Goal: Task Accomplishment & Management: Use online tool/utility

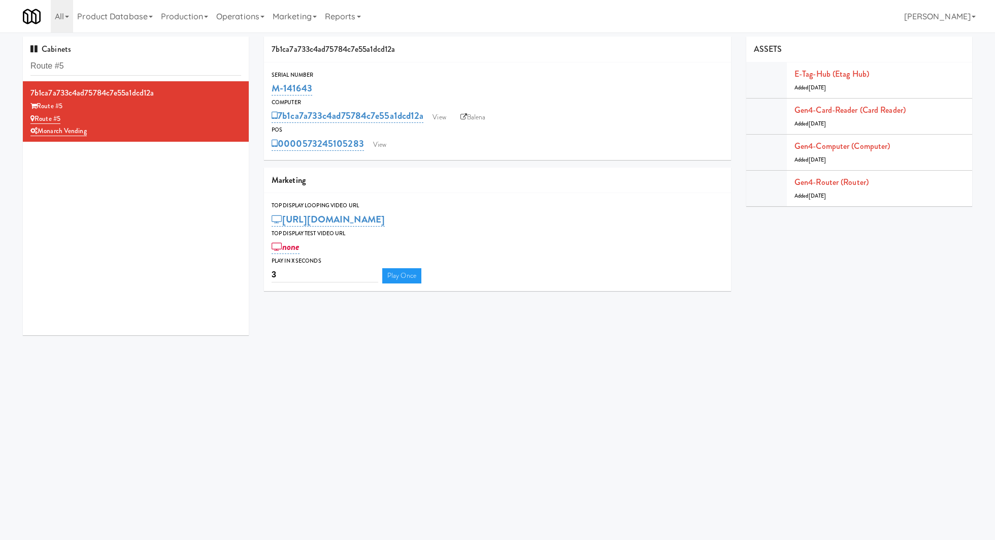
click at [174, 77] on div "Cabinets Route #5" at bounding box center [136, 59] width 226 height 45
click at [173, 70] on input "Route #5" at bounding box center [135, 66] width 211 height 19
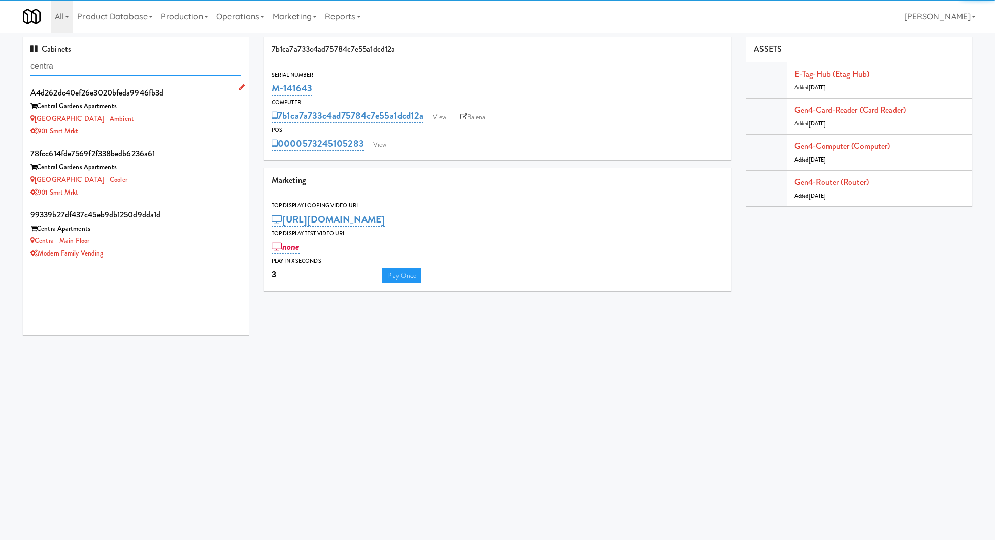
type input "centra"
click at [183, 123] on div "Central Gardens - Ambient" at bounding box center [135, 119] width 211 height 13
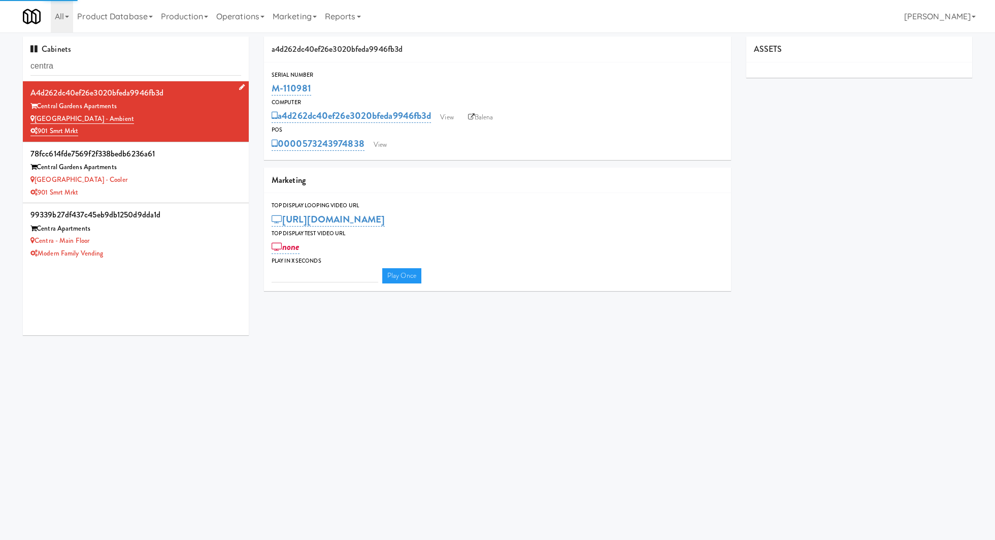
type input "3"
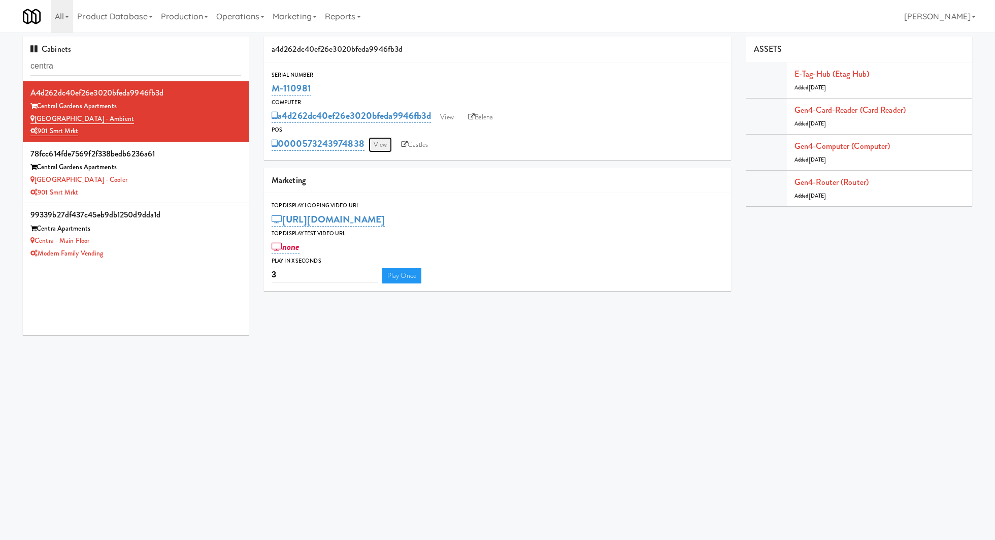
click at [377, 150] on link "View" at bounding box center [380, 144] width 23 height 15
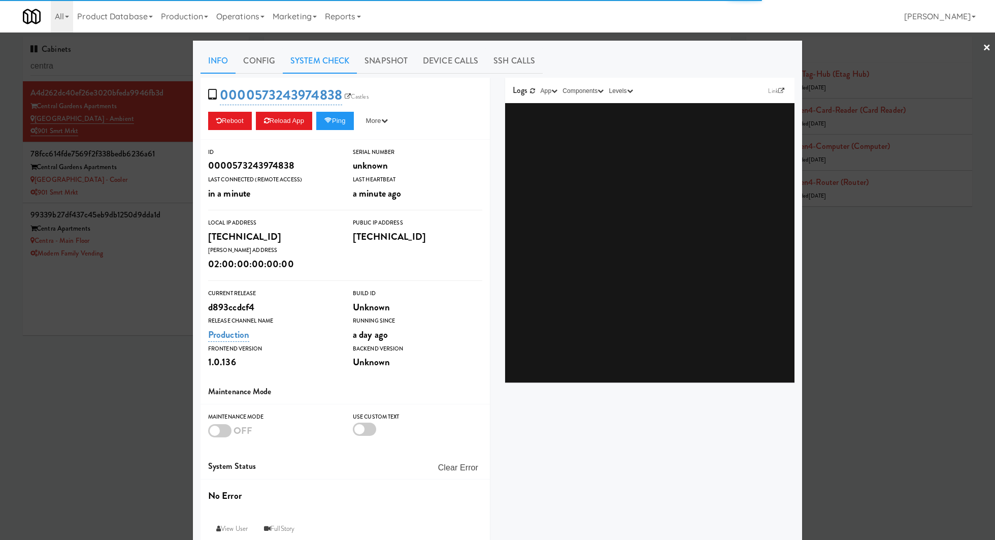
click at [332, 66] on link "System Check" at bounding box center [320, 60] width 74 height 25
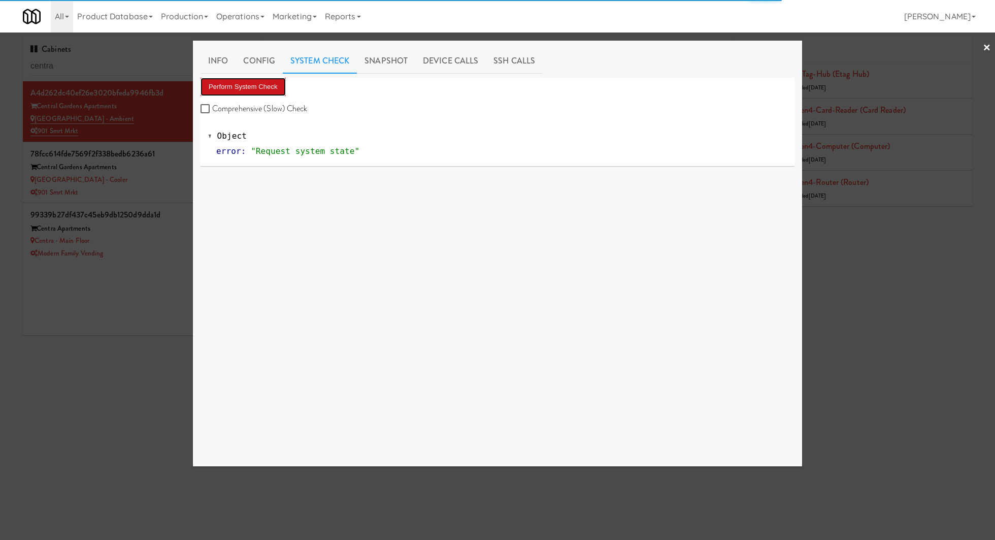
click at [272, 83] on button "Perform System Check" at bounding box center [243, 87] width 85 height 18
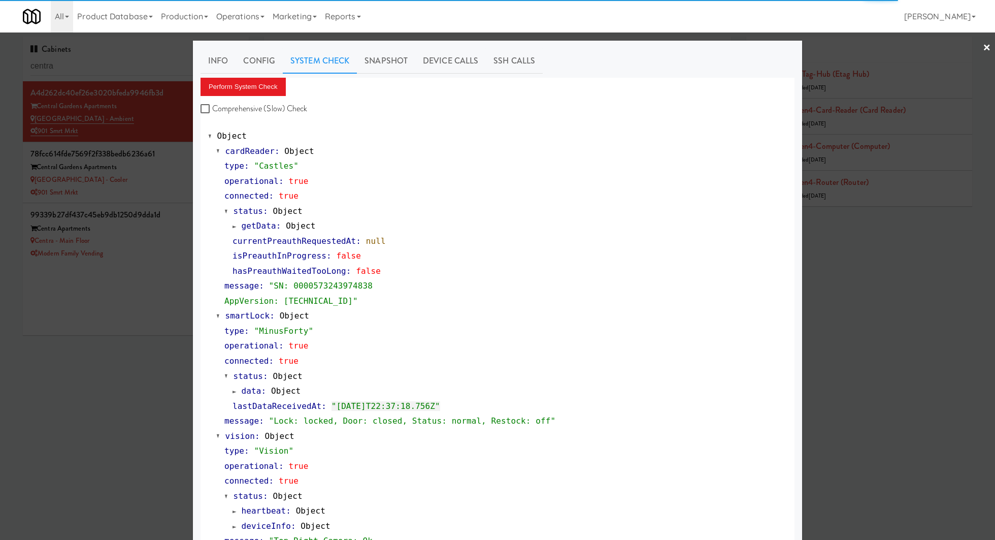
click at [191, 177] on div at bounding box center [497, 270] width 995 height 540
click at [191, 177] on div "Central Gardens - Cooler" at bounding box center [135, 180] width 211 height 13
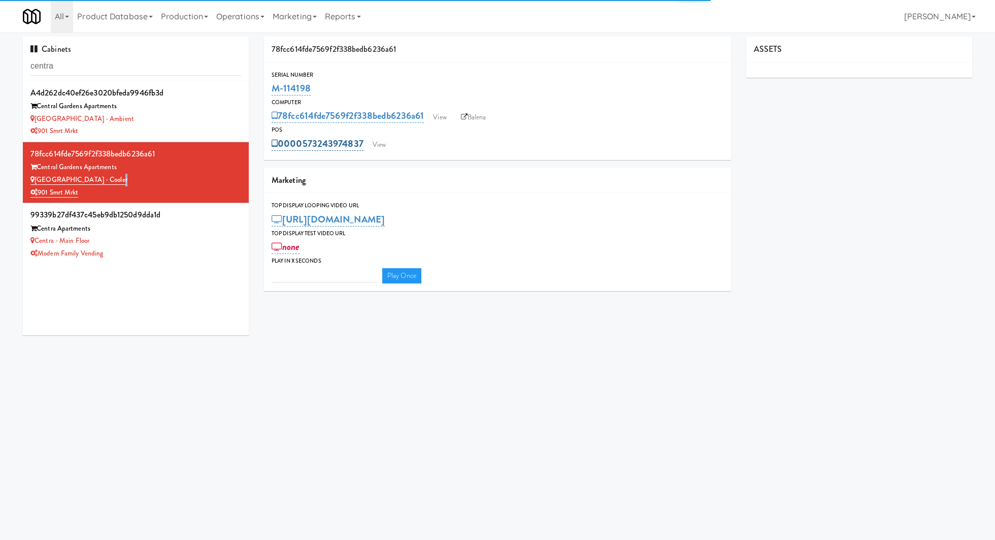
type input "3"
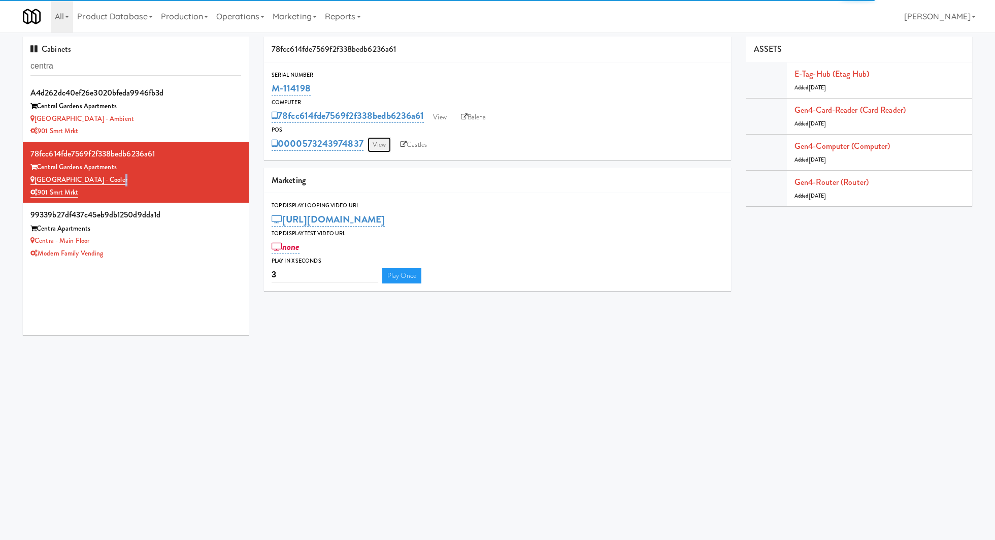
click at [376, 138] on link "View" at bounding box center [379, 144] width 23 height 15
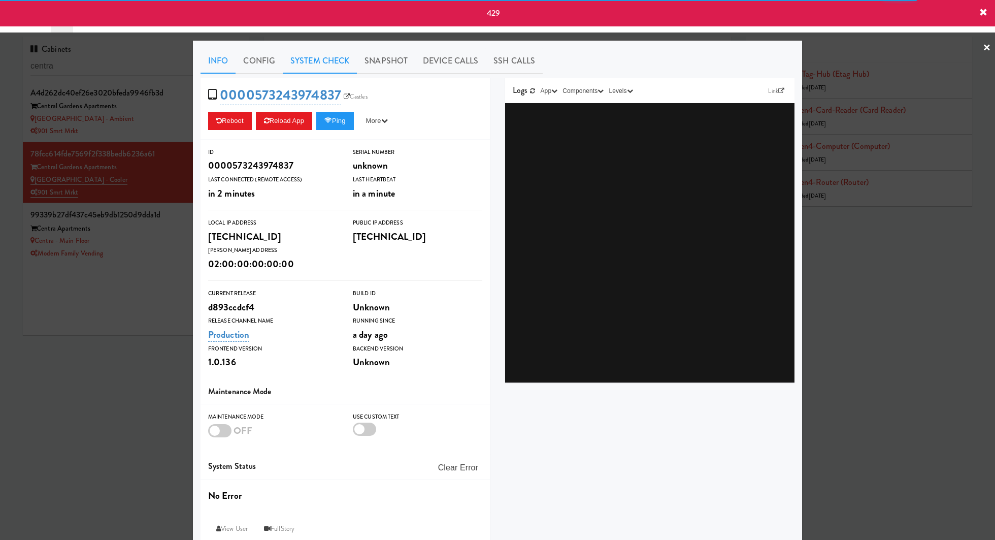
click at [312, 63] on link "System Check" at bounding box center [320, 60] width 74 height 25
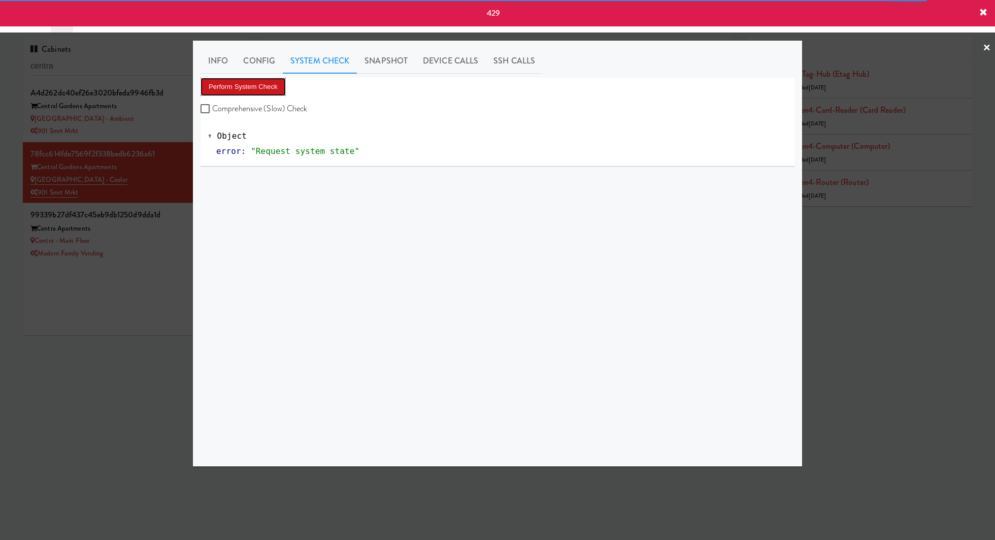
click at [278, 90] on button "Perform System Check" at bounding box center [243, 87] width 85 height 18
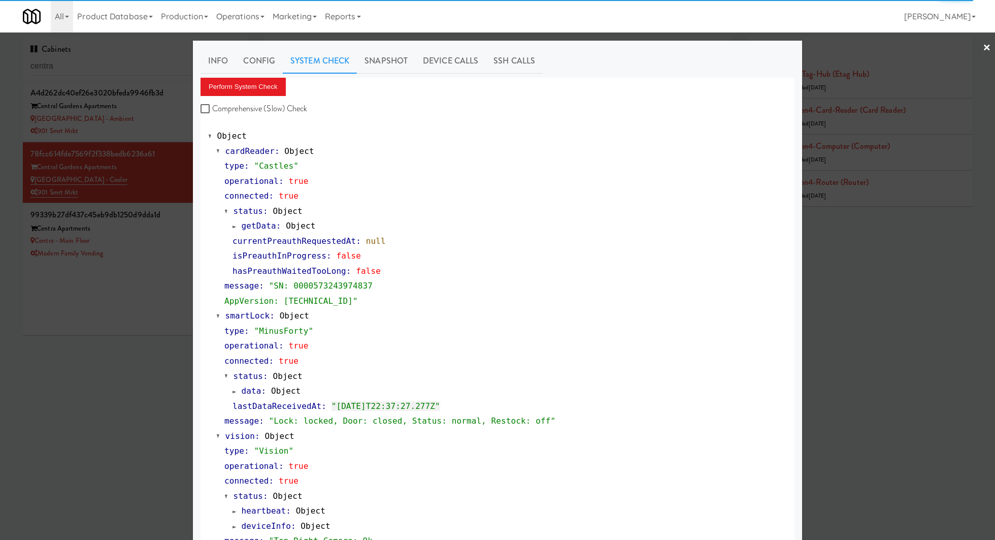
click at [176, 130] on div at bounding box center [497, 270] width 995 height 540
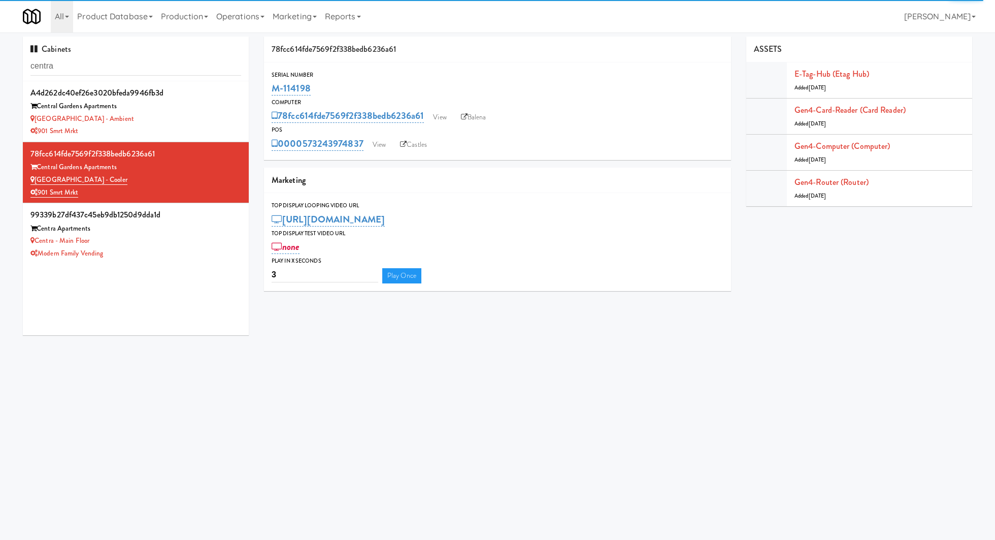
click at [176, 130] on div "901 Smrt Mrkt" at bounding box center [135, 131] width 211 height 13
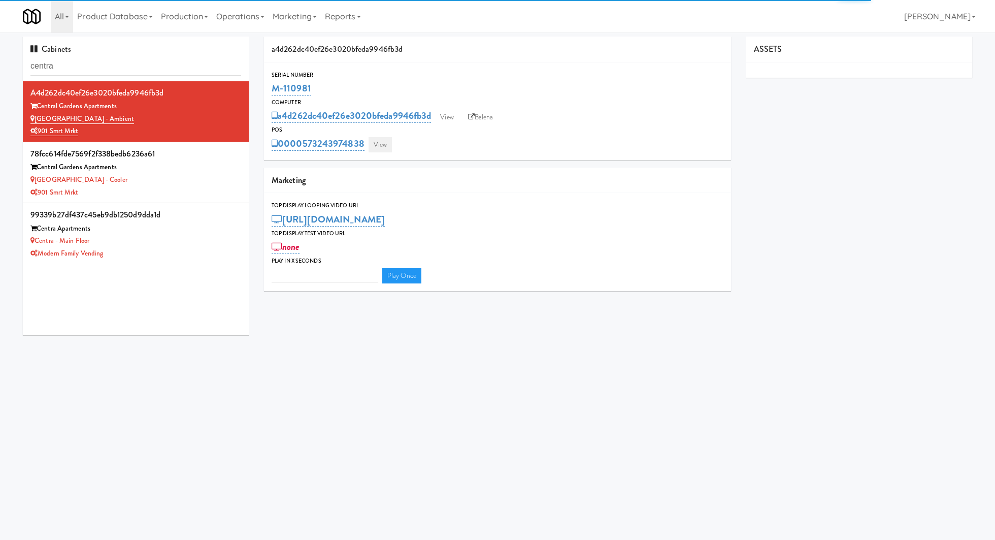
type input "3"
click at [383, 144] on link "View" at bounding box center [380, 144] width 23 height 15
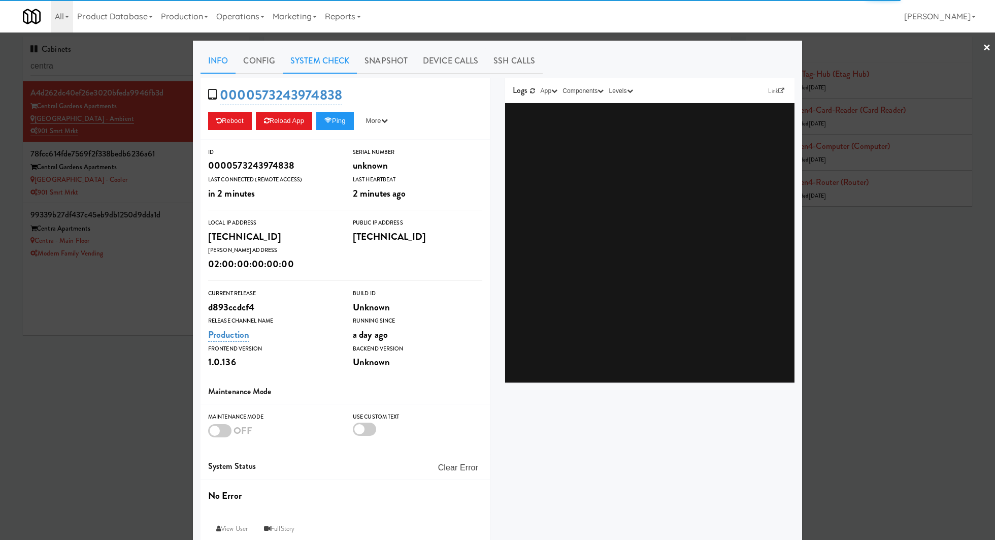
click at [308, 59] on link "System Check" at bounding box center [320, 60] width 74 height 25
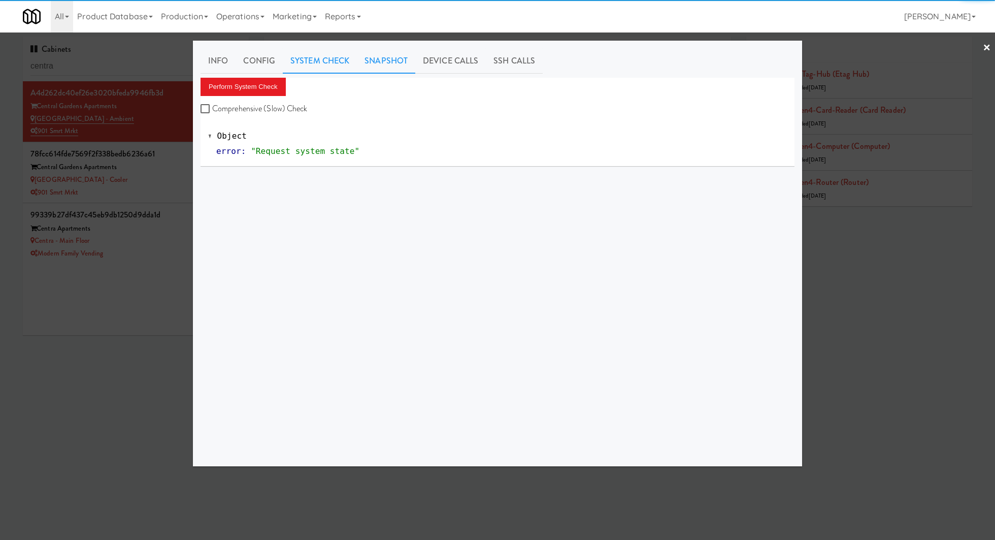
click at [385, 58] on link "Snapshot" at bounding box center [386, 60] width 58 height 25
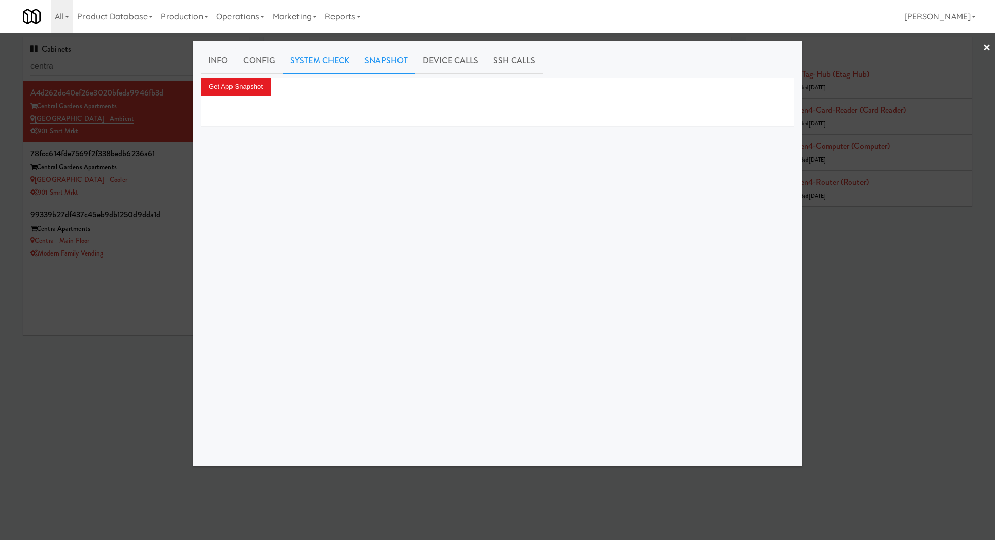
click at [338, 67] on link "System Check" at bounding box center [320, 60] width 74 height 25
click at [273, 92] on button "Perform System Check" at bounding box center [243, 87] width 85 height 18
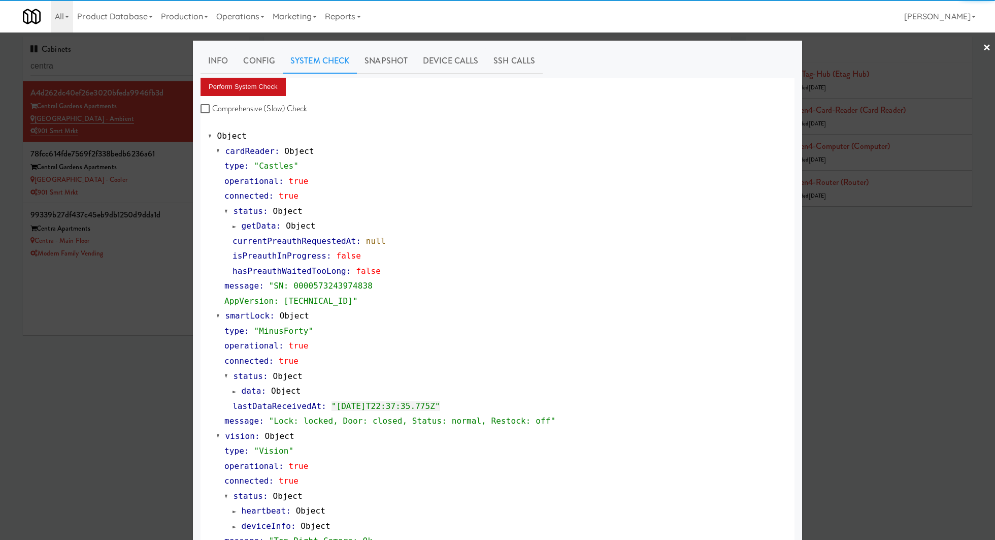
click at [272, 92] on button "Perform System Check" at bounding box center [243, 87] width 85 height 18
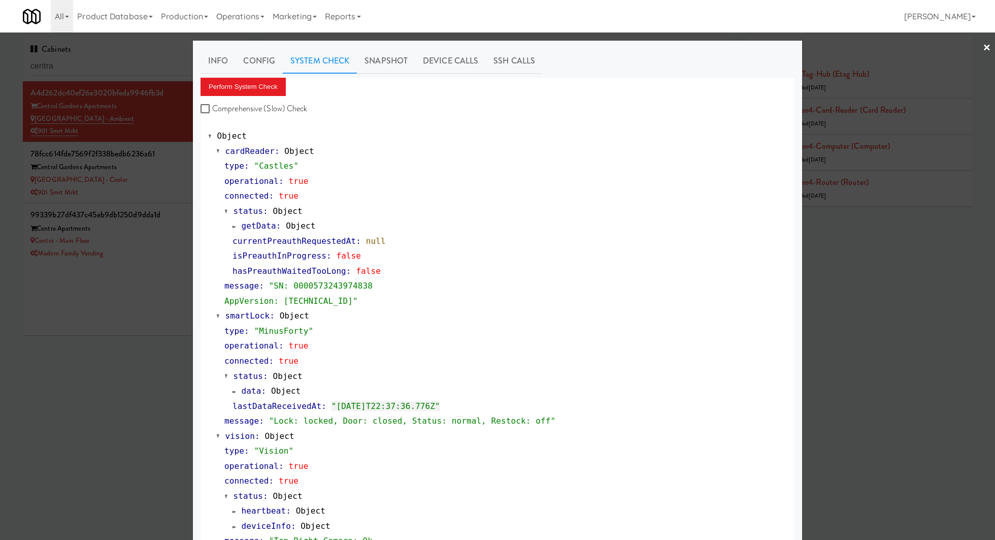
click at [167, 238] on div at bounding box center [497, 270] width 995 height 540
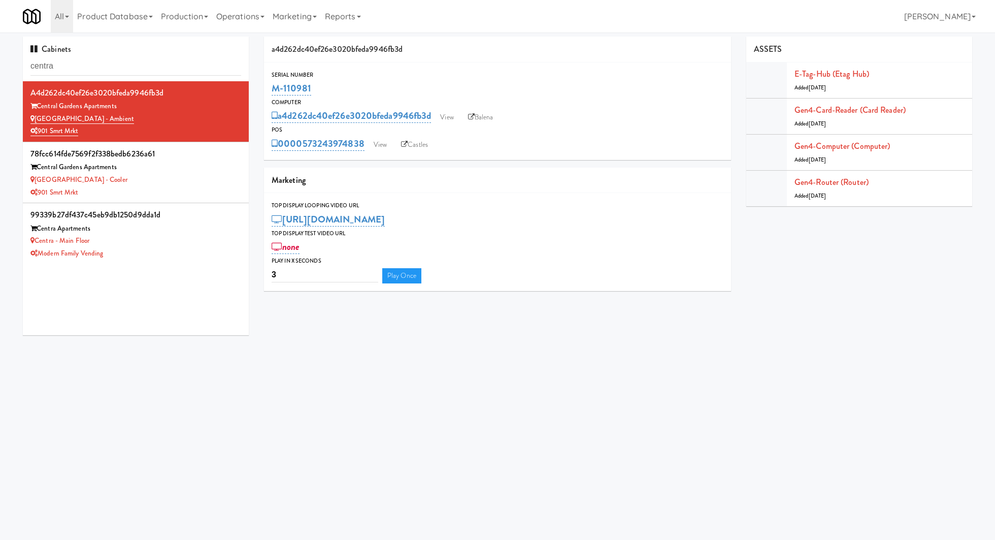
click at [167, 238] on div "Centra - Main Floor" at bounding box center [135, 241] width 211 height 13
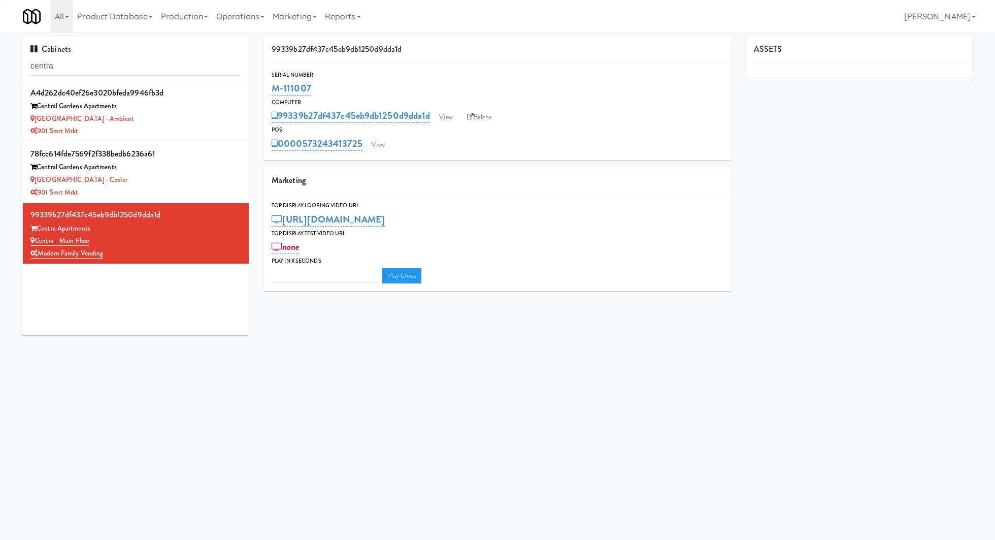
type input "3"
click at [368, 148] on link "View" at bounding box center [378, 144] width 23 height 15
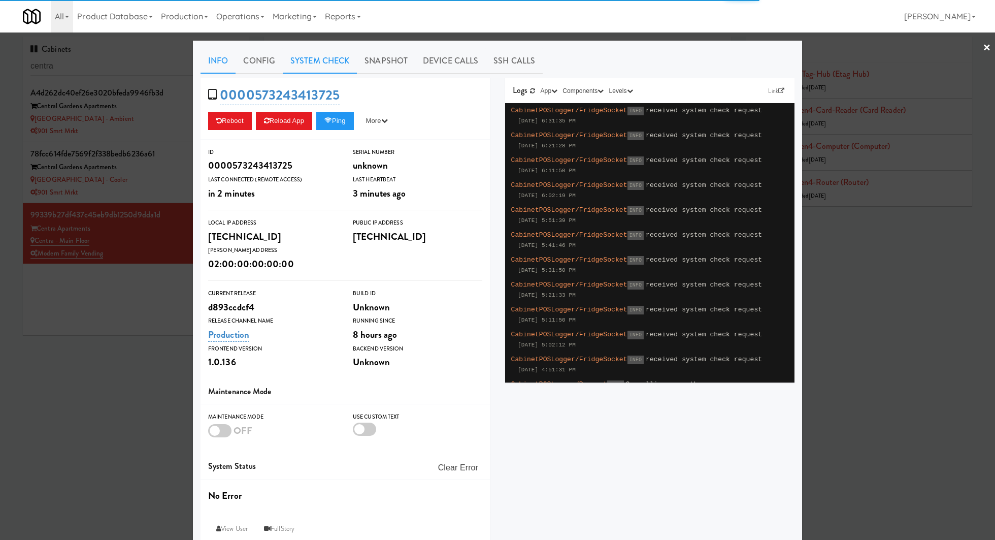
click at [336, 61] on link "System Check" at bounding box center [320, 60] width 74 height 25
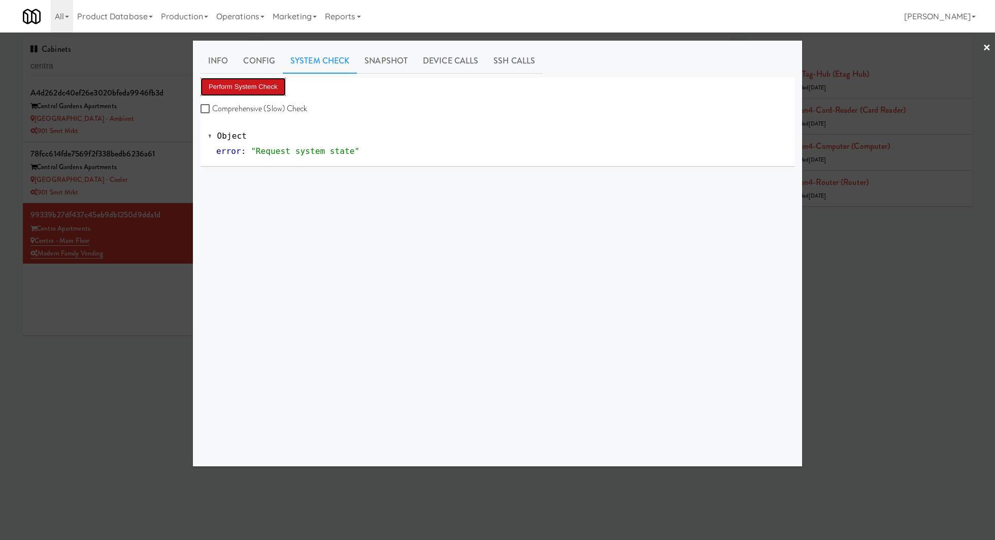
click at [232, 90] on button "Perform System Check" at bounding box center [243, 87] width 85 height 18
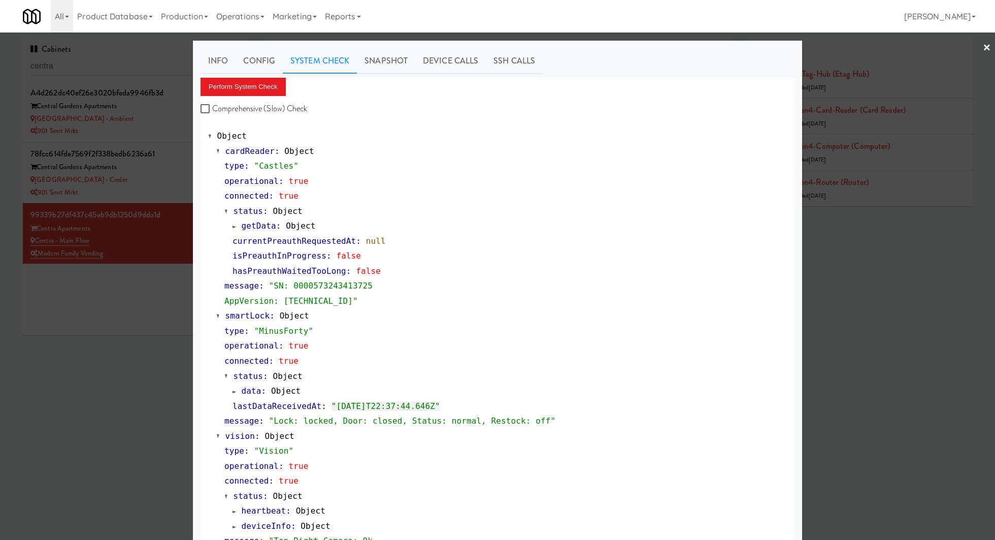
click at [172, 381] on div at bounding box center [497, 270] width 995 height 540
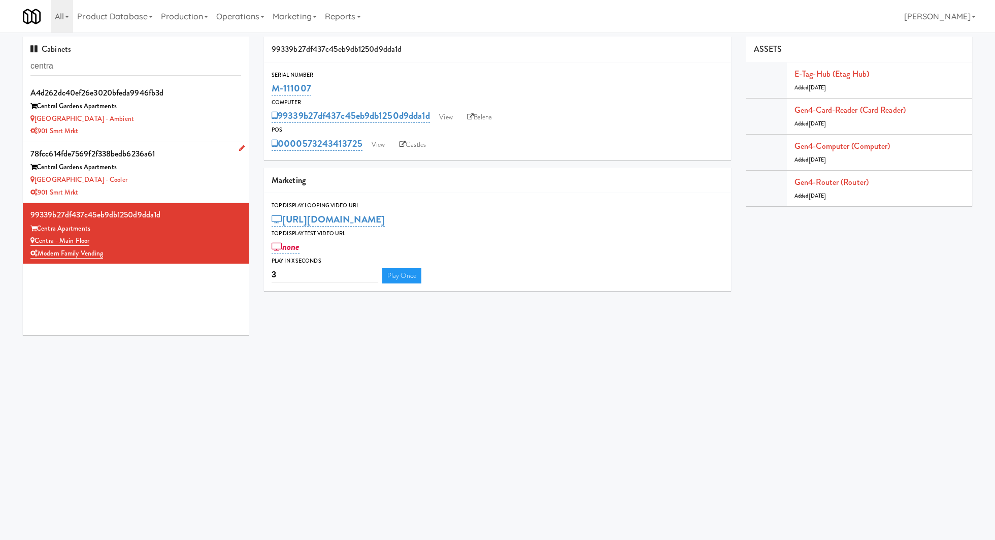
click at [189, 188] on div "901 Smrt Mrkt" at bounding box center [135, 192] width 211 height 13
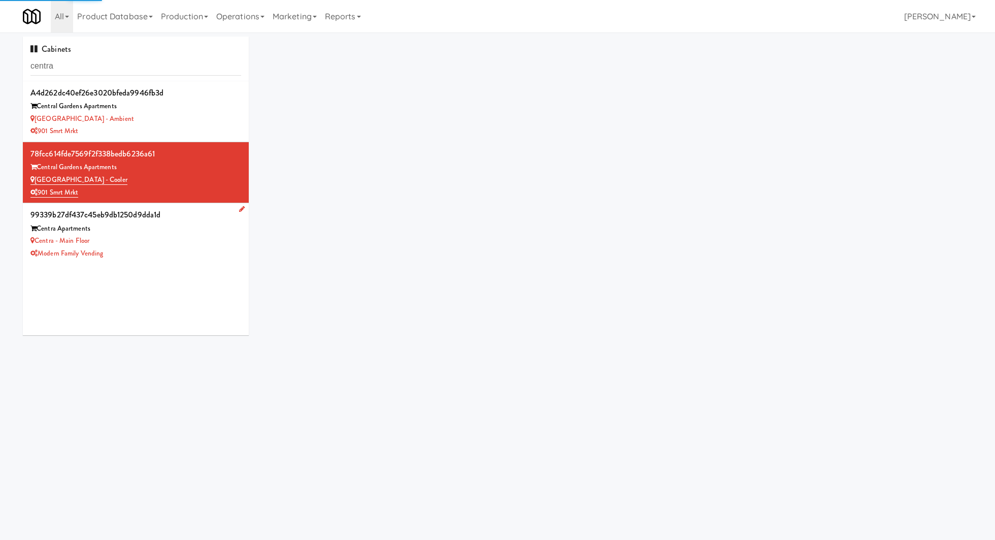
click at [197, 237] on div "Centra - Main Floor" at bounding box center [135, 241] width 211 height 13
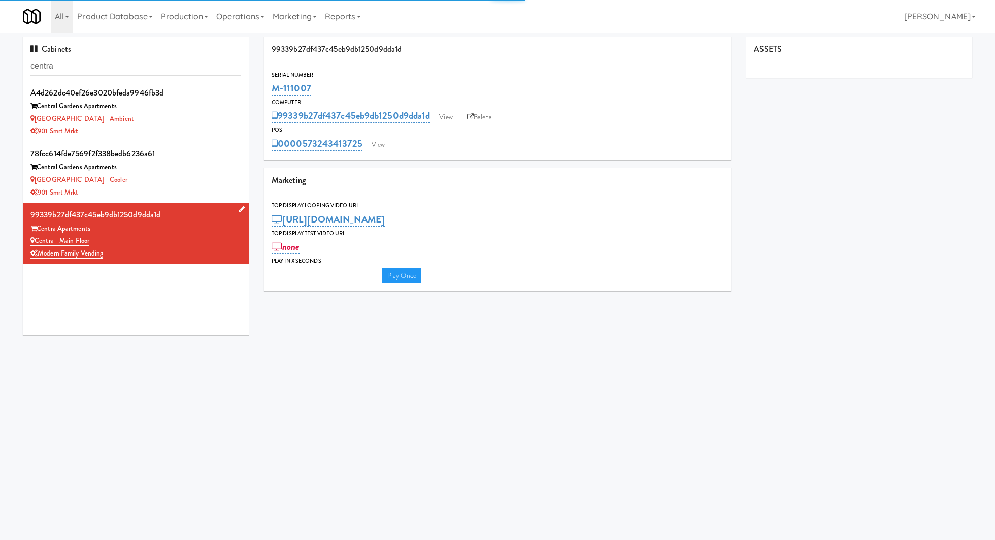
type input "3"
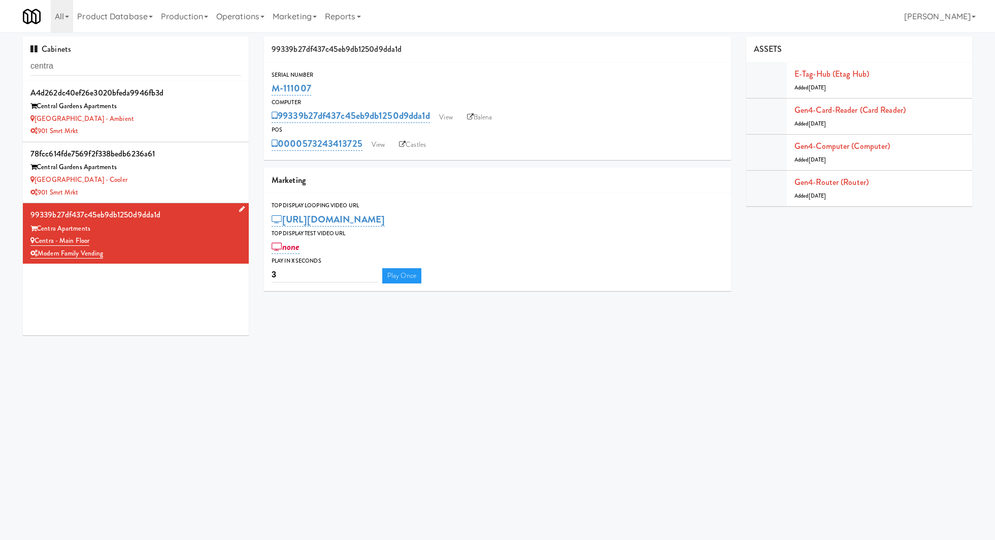
click at [197, 237] on div "Centra - Main Floor" at bounding box center [135, 241] width 211 height 13
drag, startPoint x: 102, startPoint y: 241, endPoint x: 36, endPoint y: 239, distance: 66.0
click at [36, 239] on div "Centra - Main Floor" at bounding box center [135, 241] width 211 height 13
drag, startPoint x: 317, startPoint y: 87, endPoint x: 272, endPoint y: 90, distance: 45.3
click at [272, 90] on div "M-111007" at bounding box center [498, 88] width 452 height 17
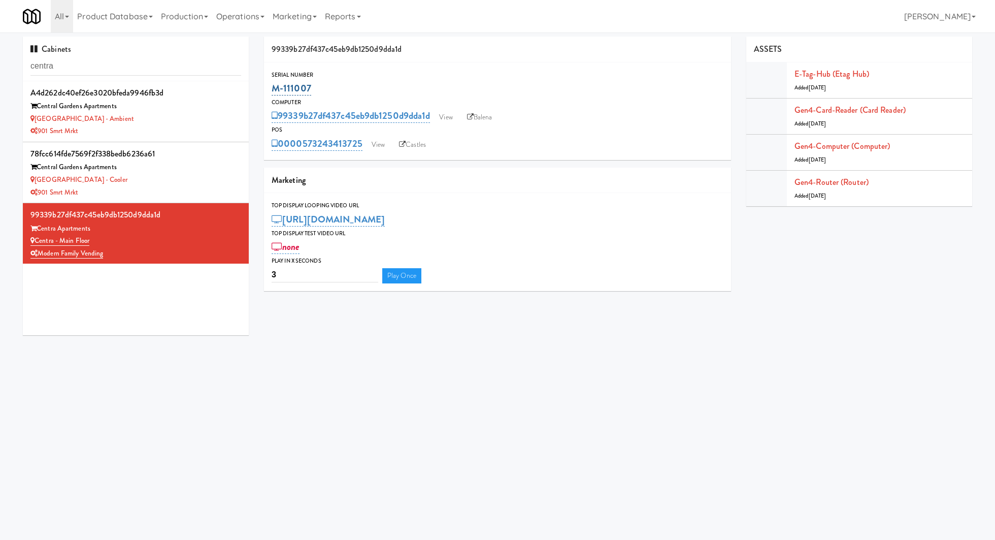
copy link "M-111007"
click at [107, 243] on div "Centra - Main Floor" at bounding box center [135, 241] width 211 height 13
drag, startPoint x: 107, startPoint y: 243, endPoint x: 40, endPoint y: 236, distance: 68.0
click at [40, 236] on div "Centra - Main Floor" at bounding box center [135, 241] width 211 height 13
copy link "Centra - Main Floor"
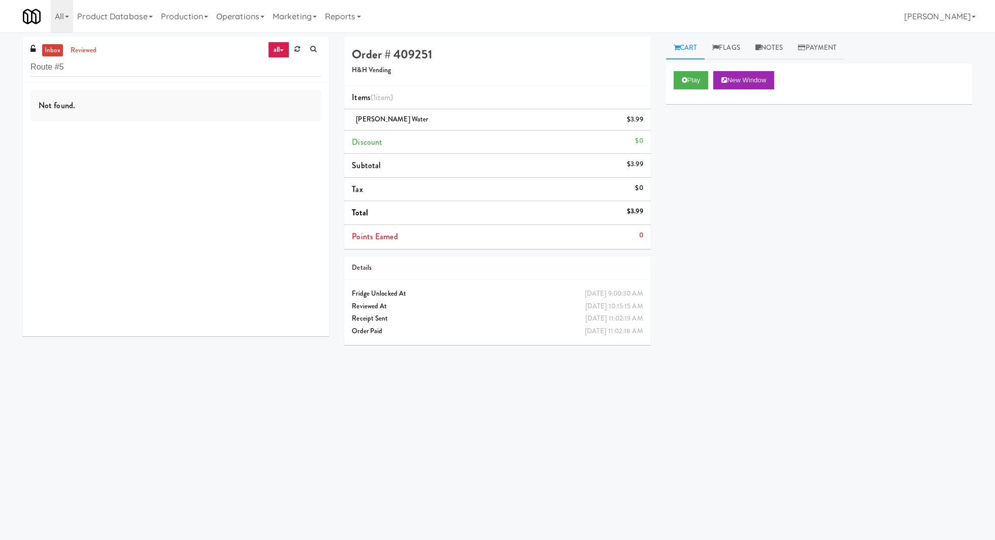
click at [71, 71] on input "Route #5" at bounding box center [175, 67] width 291 height 19
type input "Centra - Main Floor"
click at [80, 49] on link "reviewed" at bounding box center [83, 50] width 31 height 13
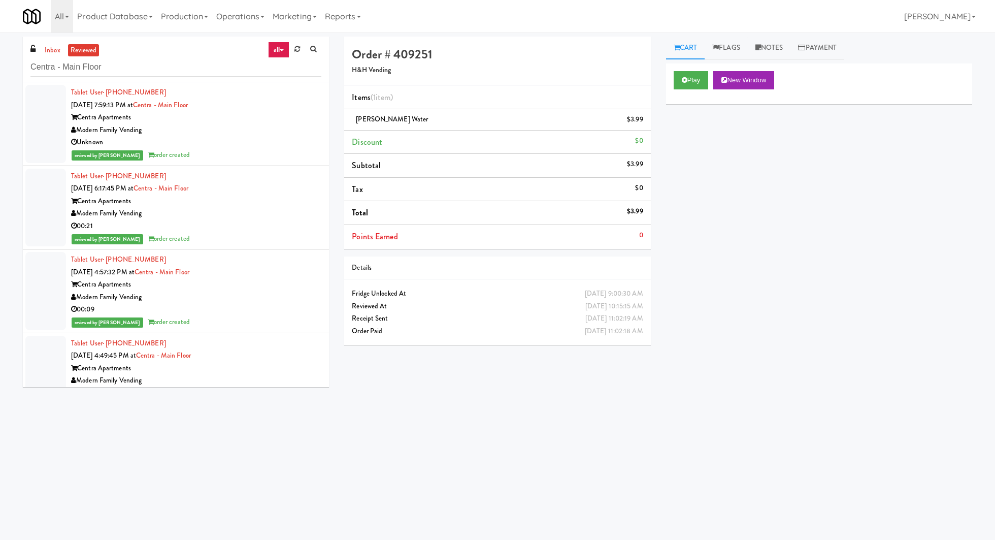
click at [223, 132] on div "Modern Family Vending" at bounding box center [196, 130] width 250 height 13
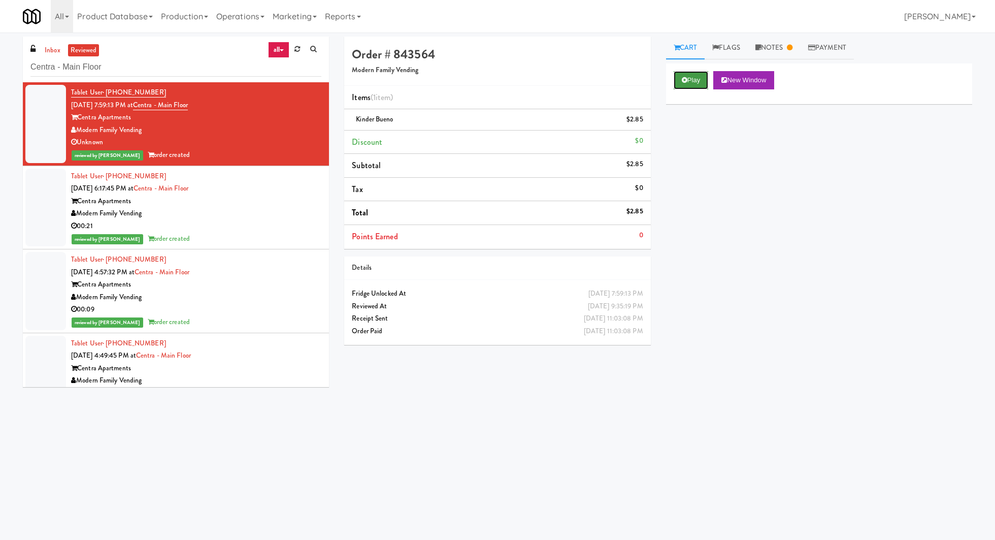
click at [693, 78] on button "Play" at bounding box center [691, 80] width 35 height 18
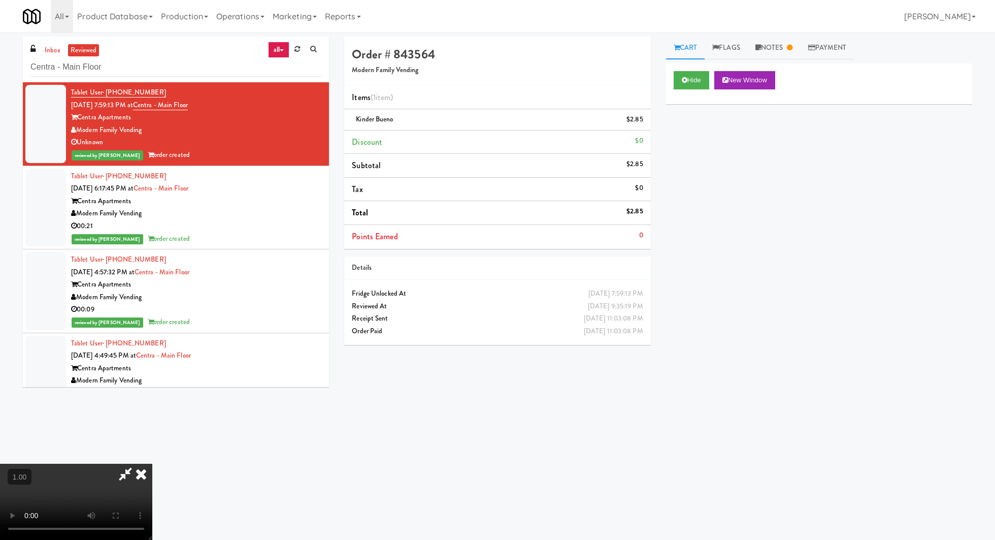
click at [152, 464] on video at bounding box center [76, 502] width 152 height 76
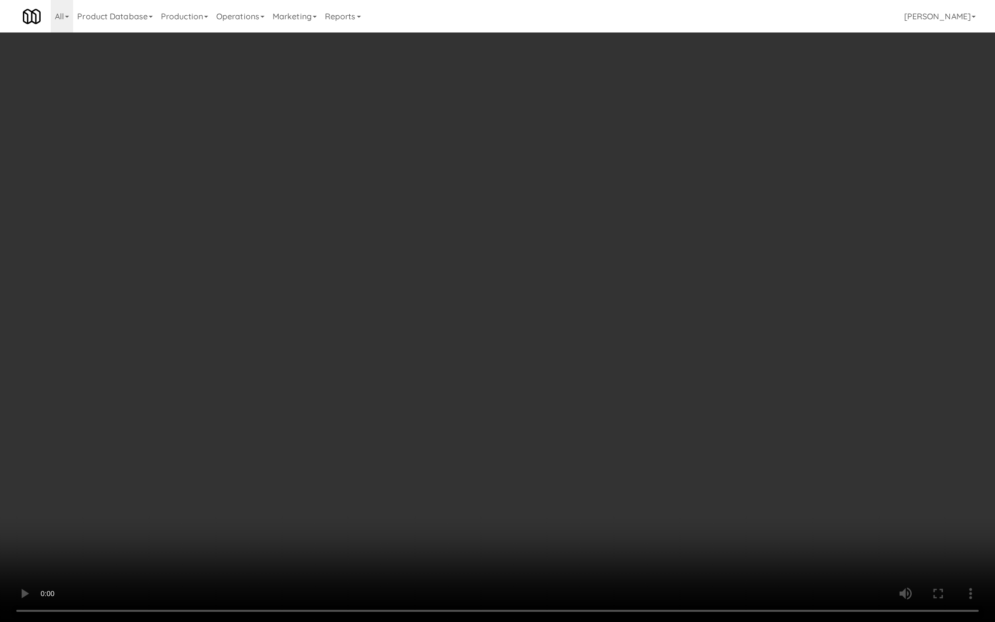
click at [165, 467] on video at bounding box center [497, 311] width 995 height 622
click at [294, 323] on video at bounding box center [497, 311] width 995 height 622
click at [422, 352] on video at bounding box center [497, 311] width 995 height 622
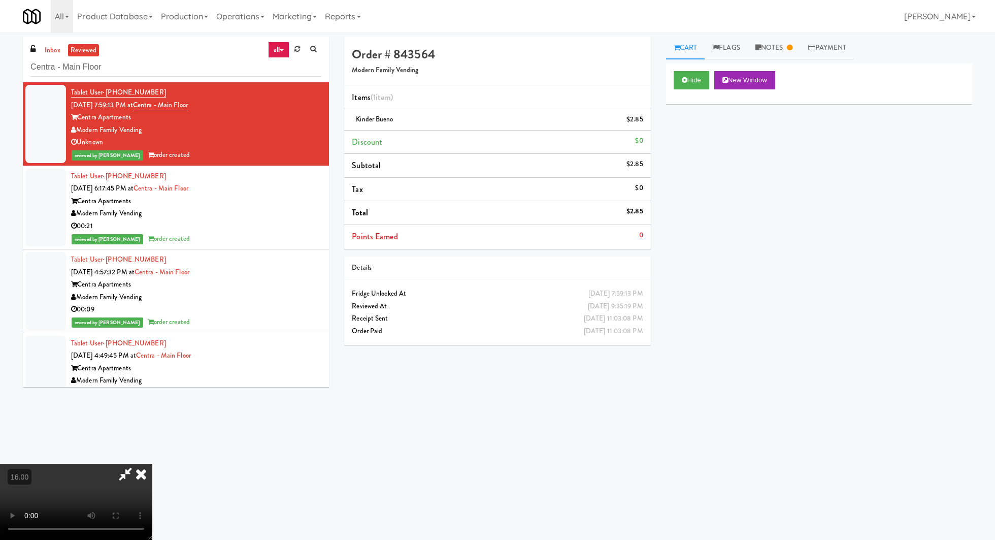
click at [706, 262] on div "Hide New Window Primary Flag Clear Flag if unable to determine what was taken o…" at bounding box center [819, 253] width 306 height 381
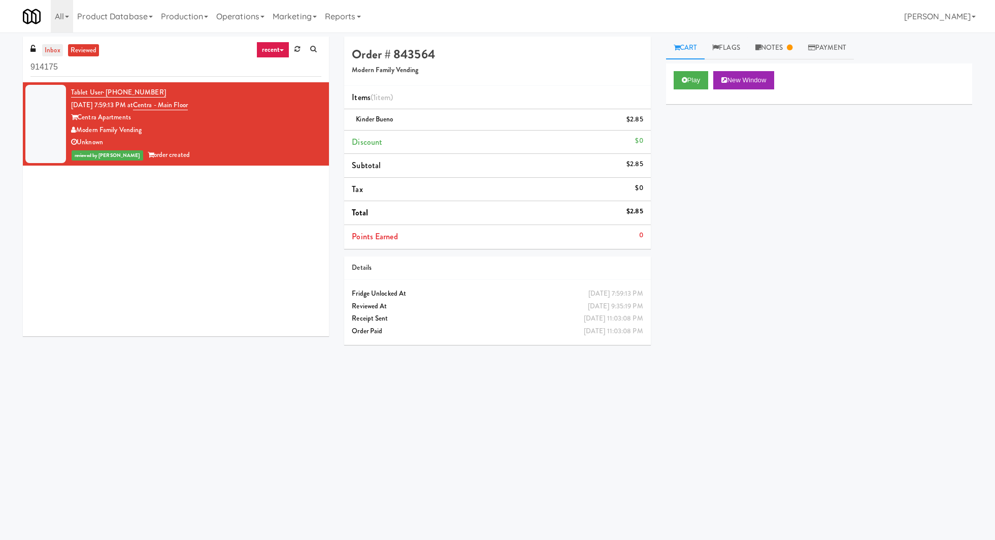
click at [55, 50] on link "inbox" at bounding box center [52, 50] width 21 height 13
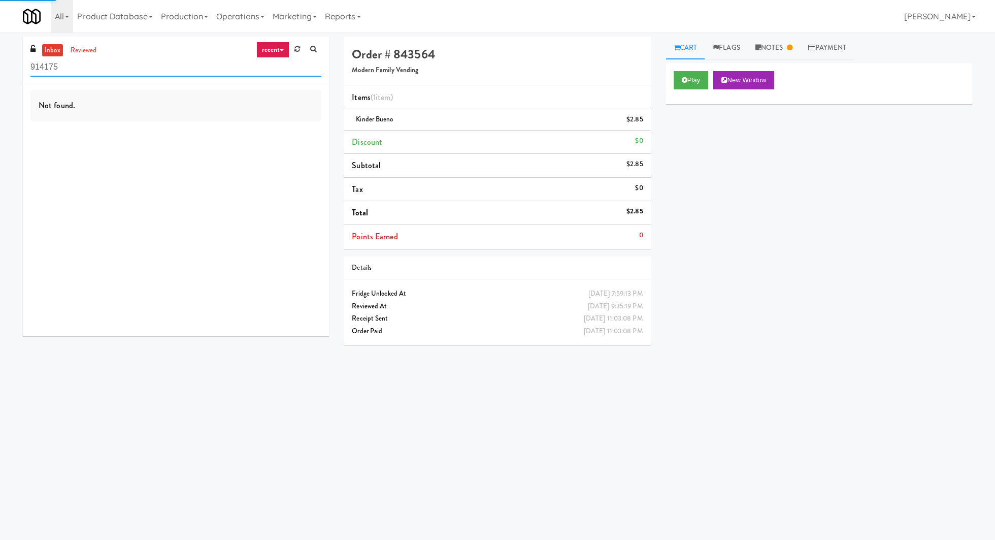
click at [61, 61] on input "914175" at bounding box center [175, 67] width 291 height 19
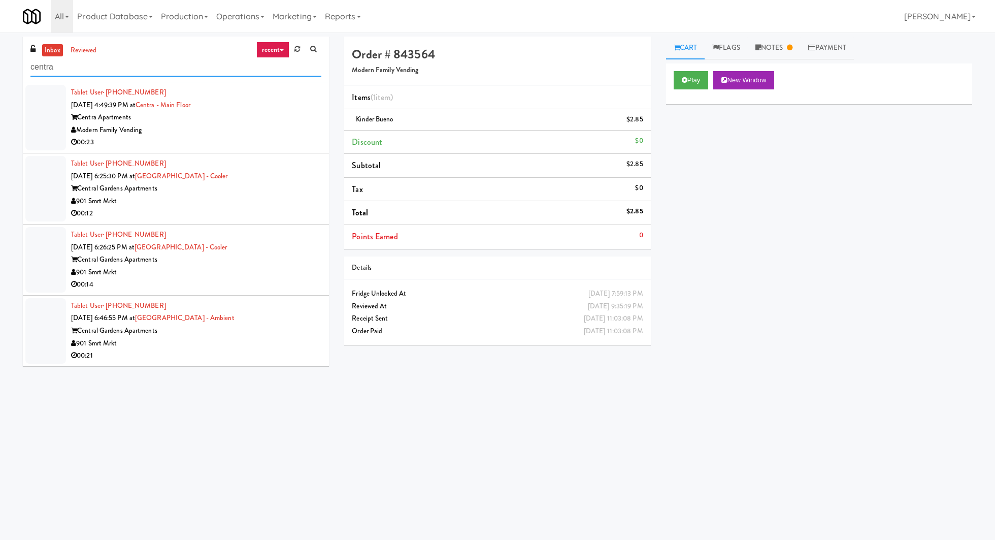
type input "centra"
click at [182, 139] on div "00:23" at bounding box center [196, 142] width 250 height 13
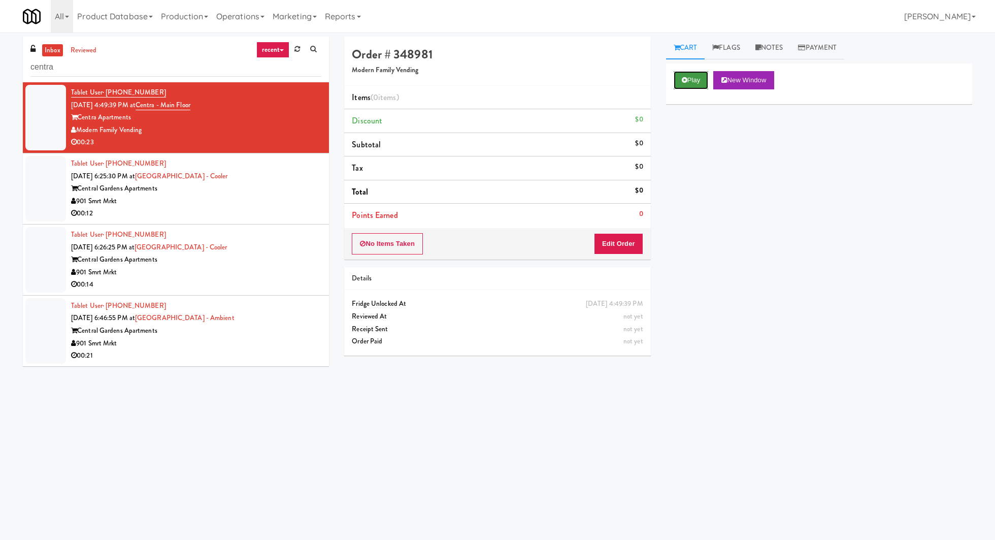
click at [687, 78] on icon at bounding box center [685, 80] width 6 height 7
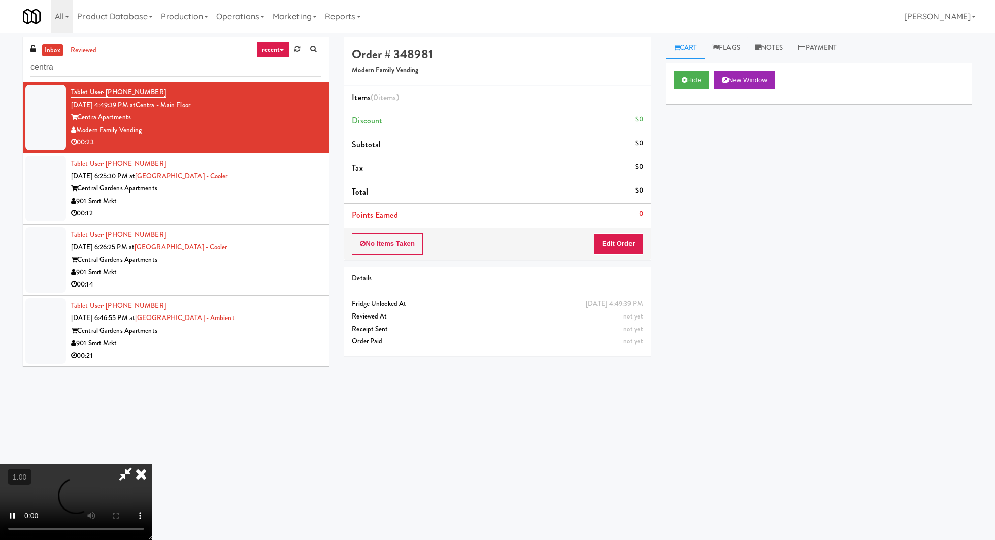
click at [152, 464] on video at bounding box center [76, 502] width 152 height 76
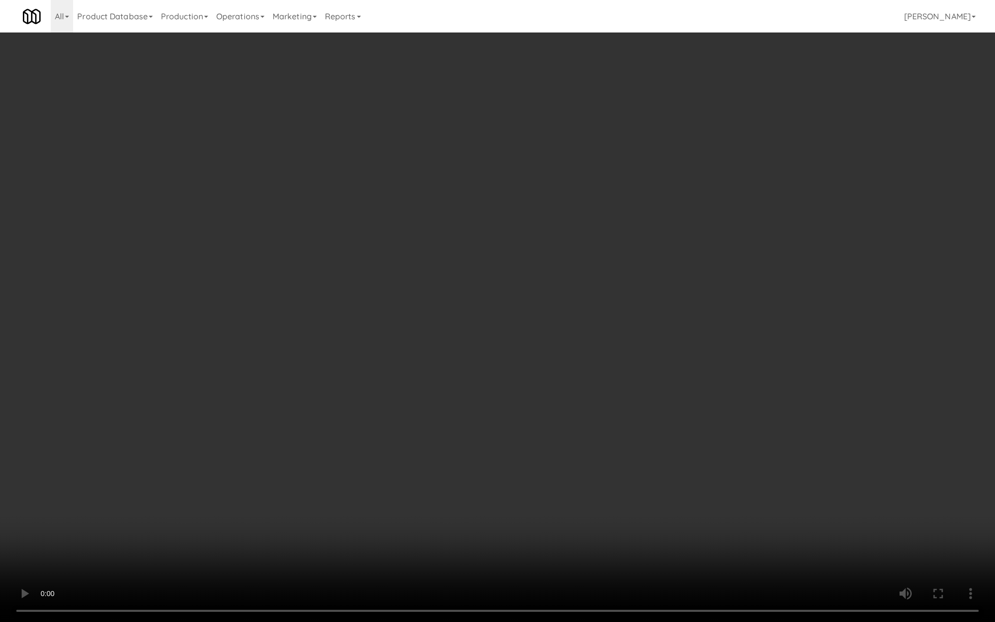
click at [249, 405] on video at bounding box center [497, 311] width 995 height 622
click at [481, 495] on video at bounding box center [497, 311] width 995 height 622
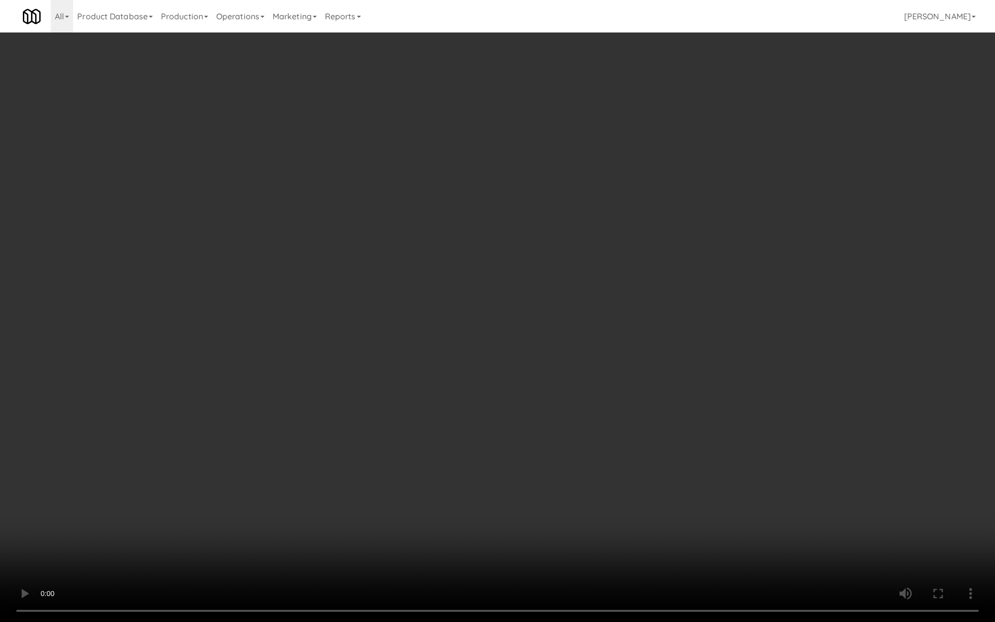
click at [438, 300] on video at bounding box center [497, 311] width 995 height 622
click at [663, 458] on video at bounding box center [497, 311] width 995 height 622
click at [672, 394] on video at bounding box center [497, 311] width 995 height 622
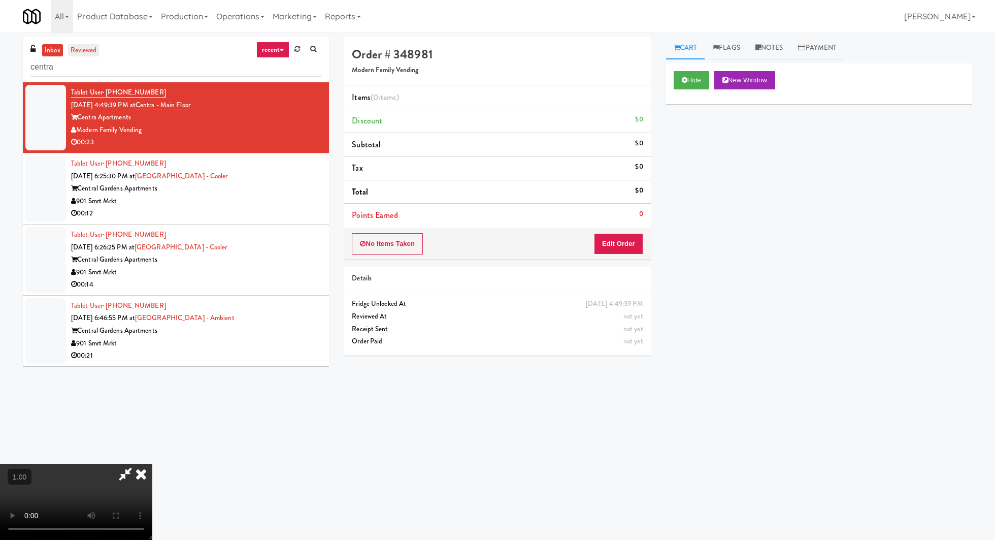
click at [77, 53] on link "reviewed" at bounding box center [83, 50] width 31 height 13
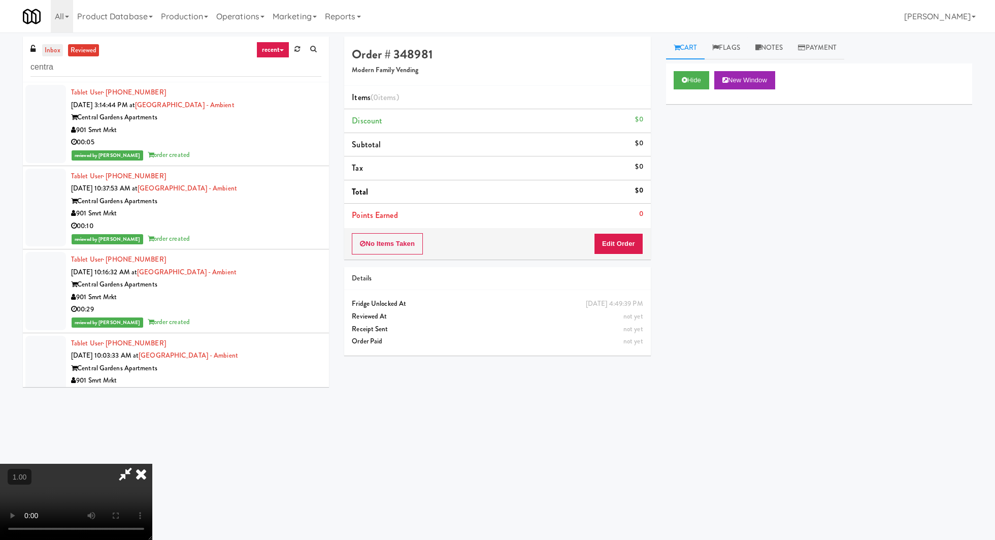
click at [52, 50] on link "inbox" at bounding box center [52, 50] width 21 height 13
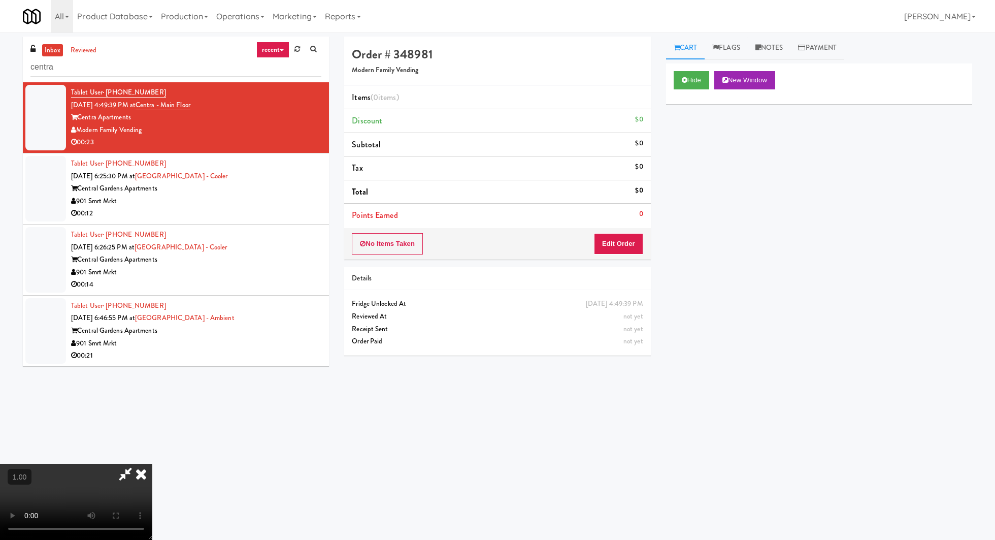
drag, startPoint x: 168, startPoint y: 90, endPoint x: 105, endPoint y: 93, distance: 63.0
click at [105, 93] on div "Tablet User · (623) 628-6581 Aug 21, 2025 4:49:39 PM at Centra - Main Floor Cen…" at bounding box center [196, 117] width 250 height 62
copy span "(623) 628-6581"
click at [81, 43] on div "inbox reviewed recent all unclear take inventory issue suspicious failed recent…" at bounding box center [176, 60] width 306 height 46
click at [80, 50] on link "reviewed" at bounding box center [83, 50] width 31 height 13
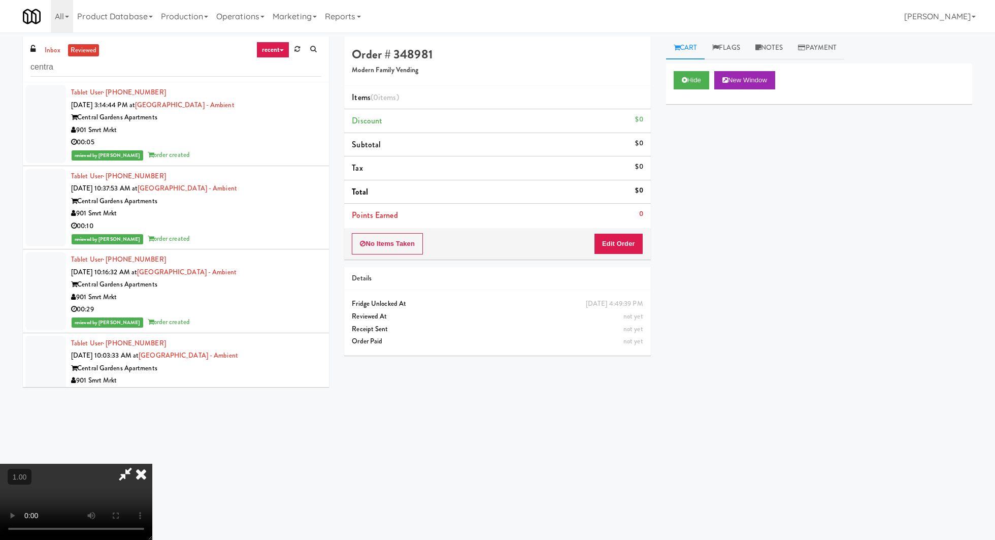
click at [227, 160] on div "reviewed by Britney M order created" at bounding box center [196, 155] width 250 height 13
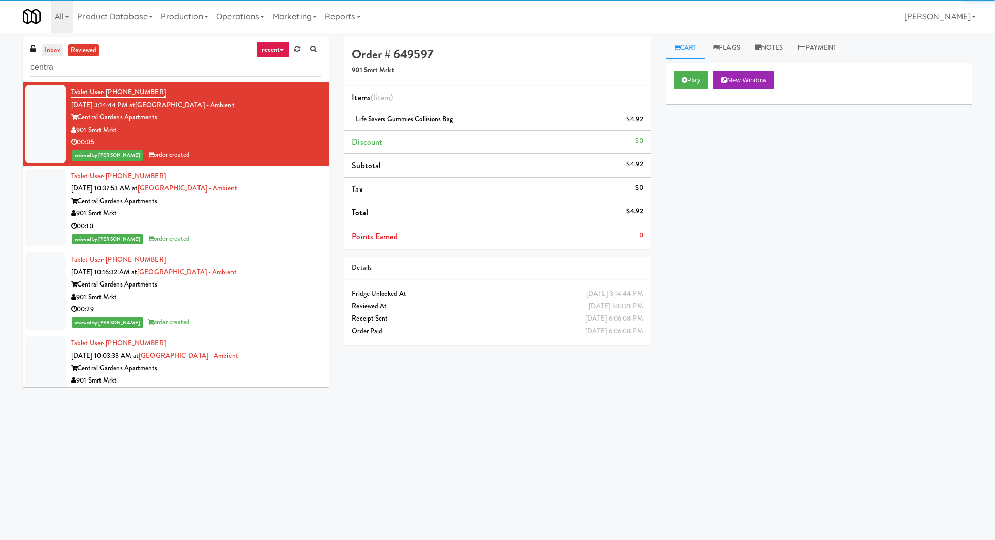
click at [58, 55] on link "inbox" at bounding box center [52, 50] width 21 height 13
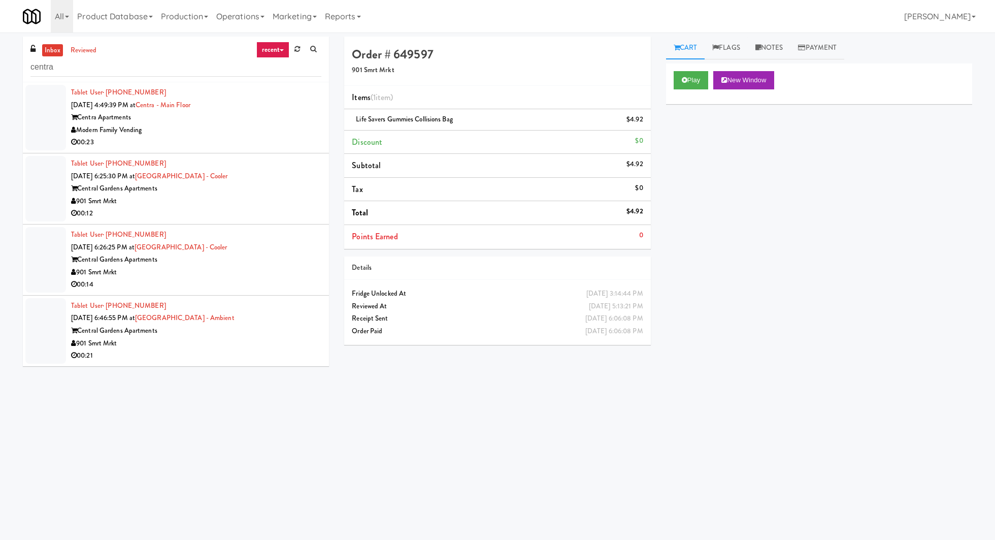
click at [158, 129] on div "Modern Family Vending" at bounding box center [196, 130] width 250 height 13
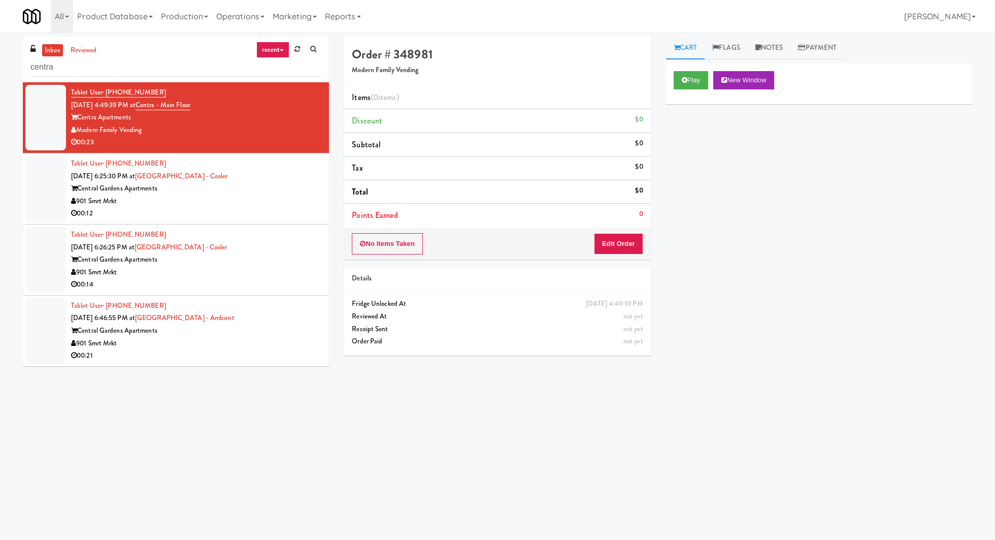
drag, startPoint x: 145, startPoint y: 118, endPoint x: 81, endPoint y: 121, distance: 63.6
click at [81, 121] on div "Centra Apartments" at bounding box center [196, 117] width 250 height 13
copy div "entra Apartments"
click at [103, 75] on input "centra" at bounding box center [175, 67] width 291 height 19
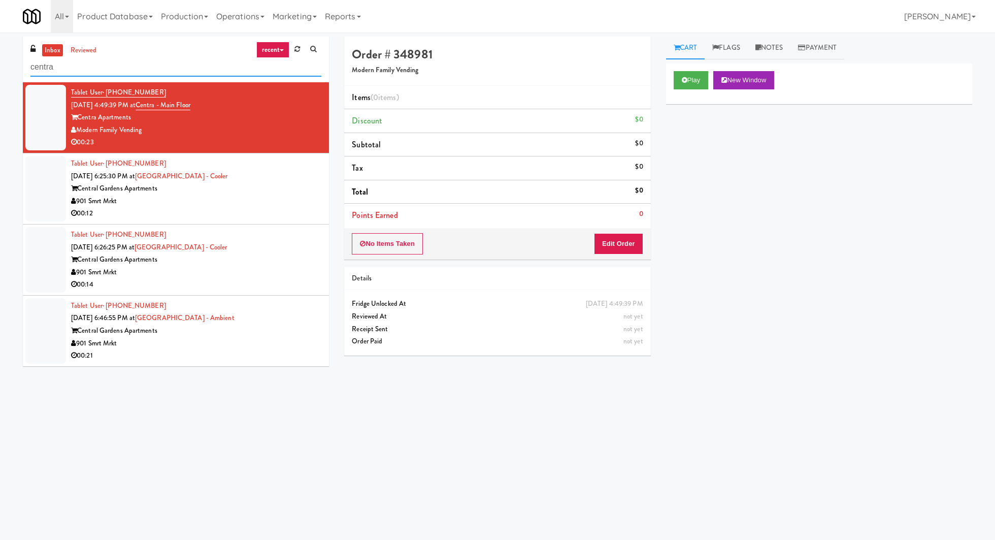
click at [103, 75] on input "centra" at bounding box center [175, 67] width 291 height 19
paste input "entra Apartments"
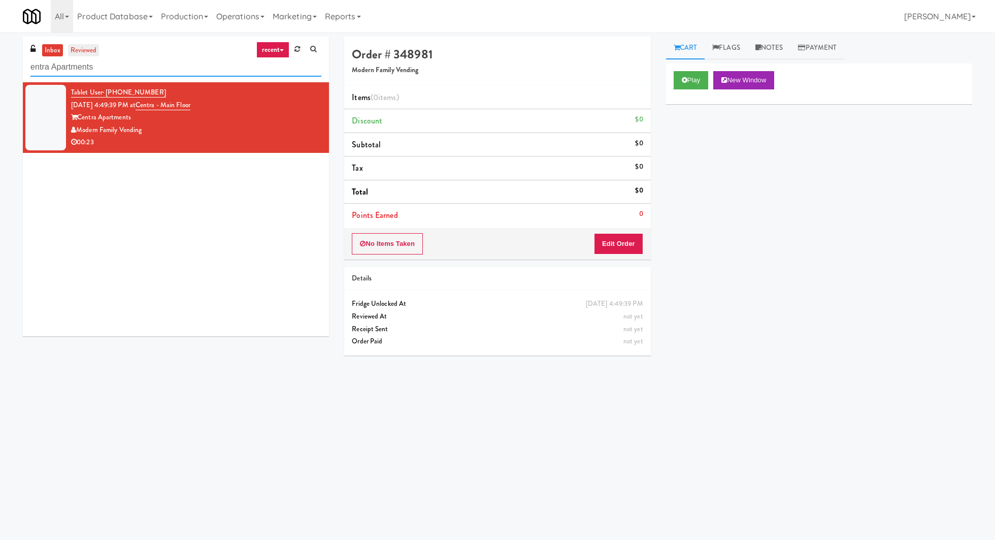
type input "entra Apartments"
click at [88, 54] on link "reviewed" at bounding box center [83, 50] width 31 height 13
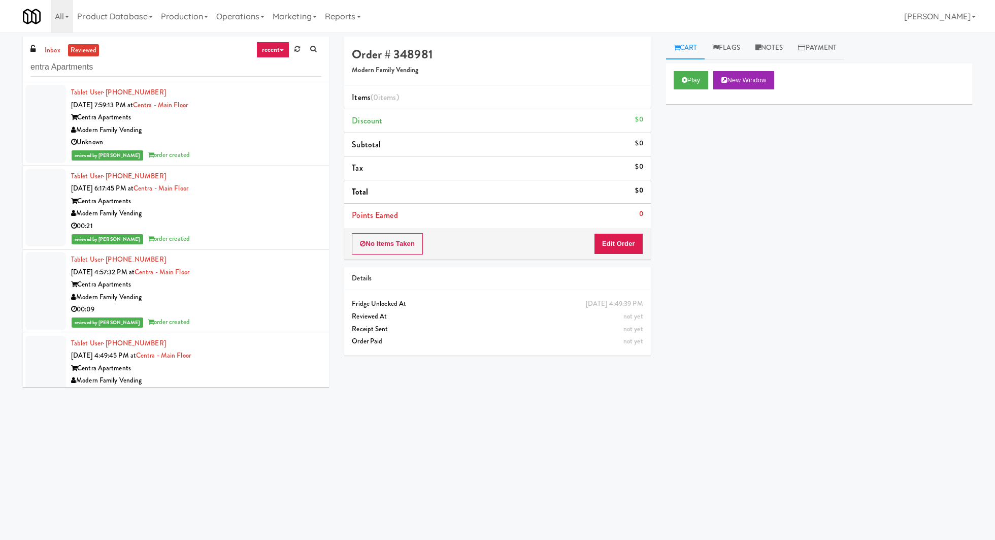
click at [226, 200] on div "Centra Apartments" at bounding box center [196, 201] width 250 height 13
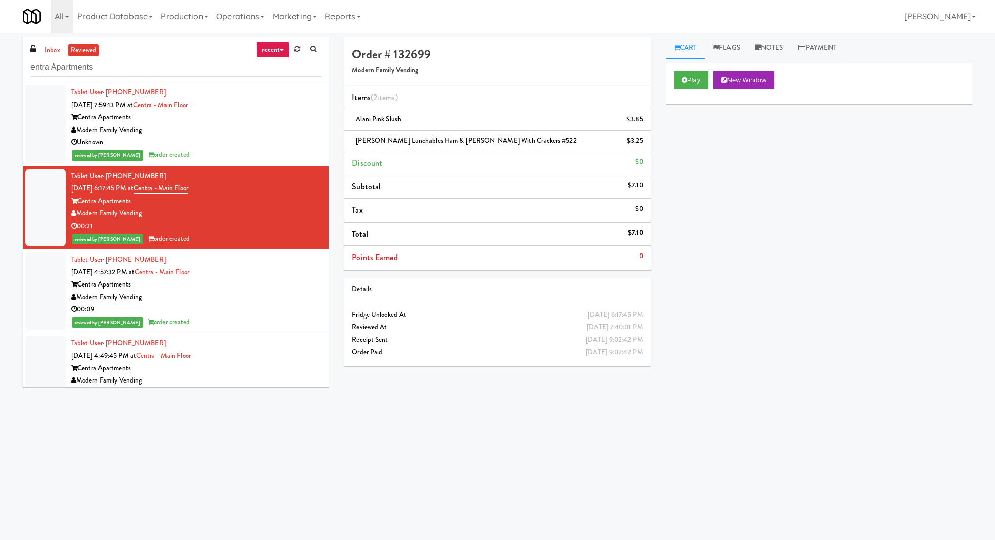
click at [693, 95] on div "Play New Window" at bounding box center [819, 83] width 306 height 41
click at [693, 84] on button "Play" at bounding box center [691, 80] width 35 height 18
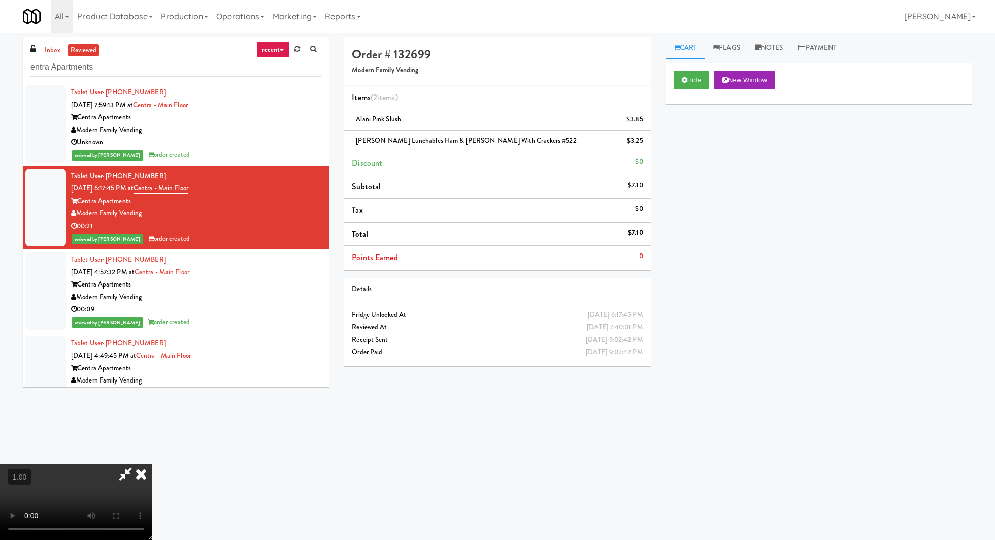
click at [152, 464] on video at bounding box center [76, 502] width 152 height 76
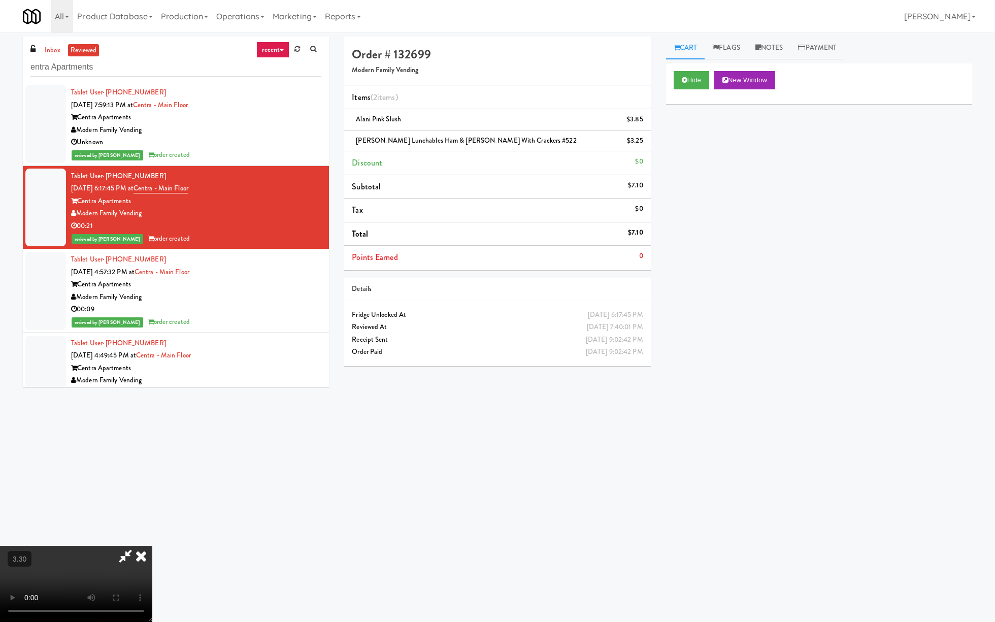
click at [152, 539] on video at bounding box center [76, 584] width 152 height 76
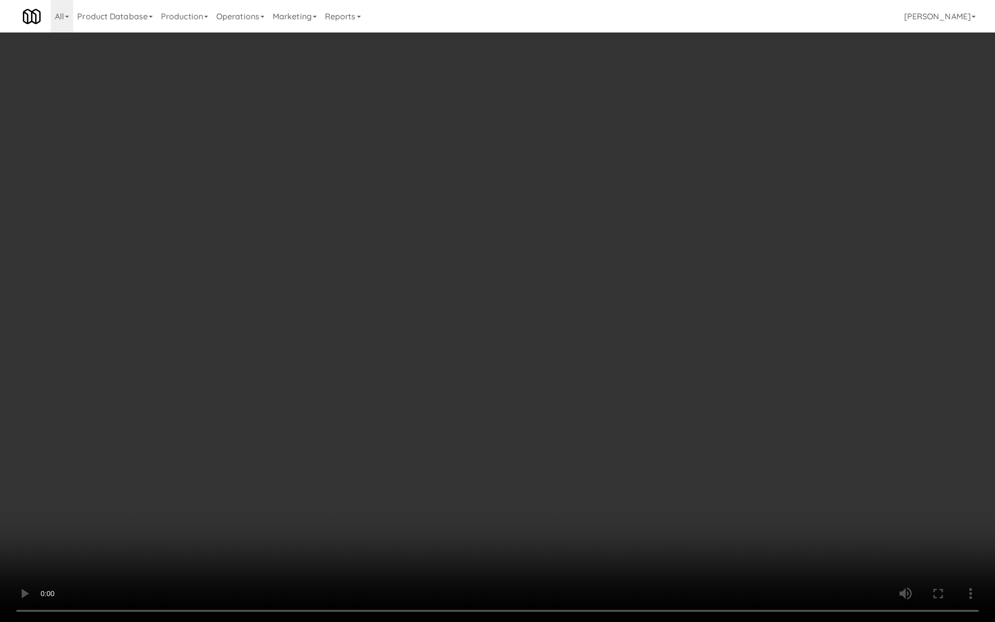
click at [326, 361] on video at bounding box center [497, 311] width 995 height 622
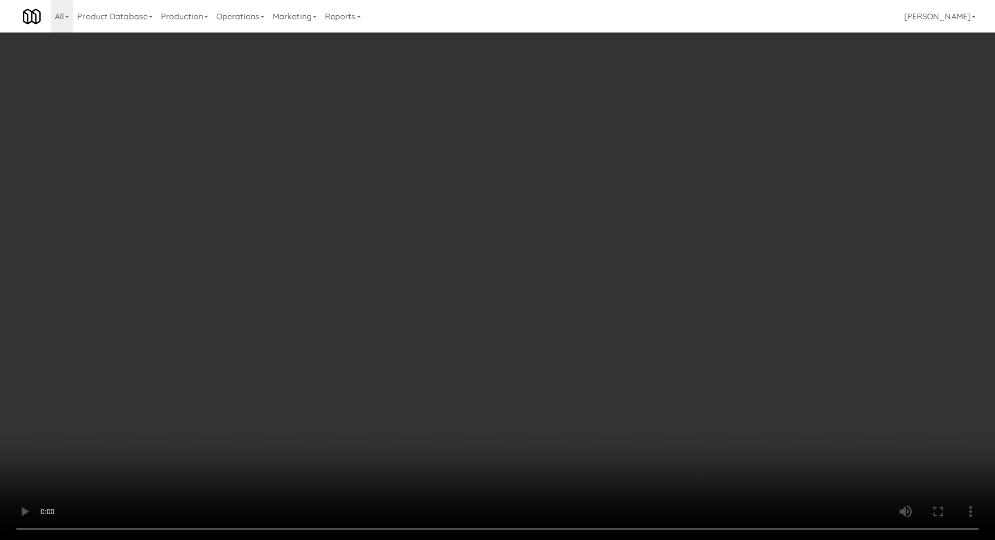
click at [285, 204] on video at bounding box center [497, 270] width 995 height 540
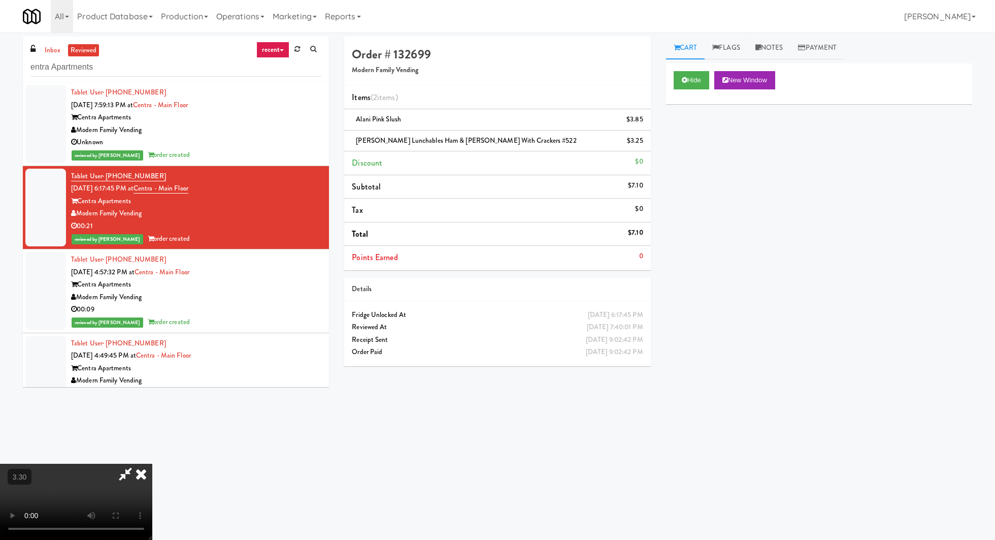
click at [152, 464] on icon at bounding box center [141, 474] width 22 height 20
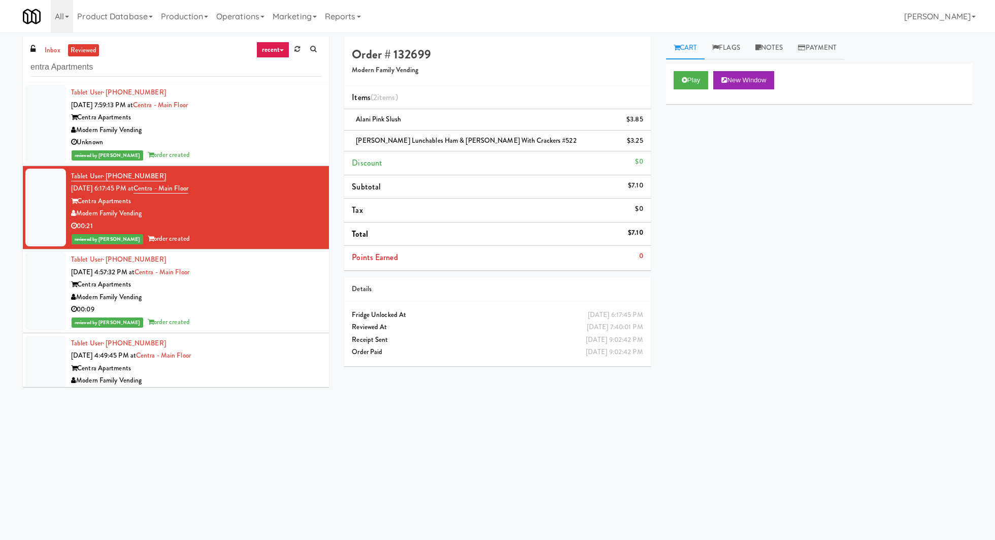
click at [308, 249] on li "Tablet User · (531) 250-2527 Aug 20, 2025 4:57:32 PM at Centra - Main Floor Cen…" at bounding box center [176, 291] width 306 height 84
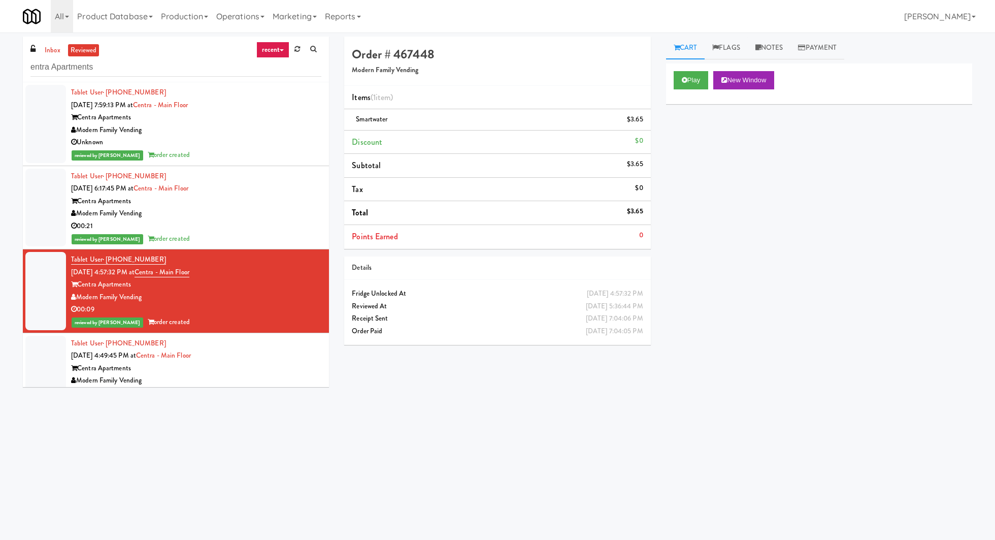
click at [689, 91] on div "Play New Window" at bounding box center [819, 83] width 306 height 41
click at [690, 67] on div "Play New Window" at bounding box center [819, 83] width 306 height 41
click at [690, 73] on button "Play" at bounding box center [691, 80] width 35 height 18
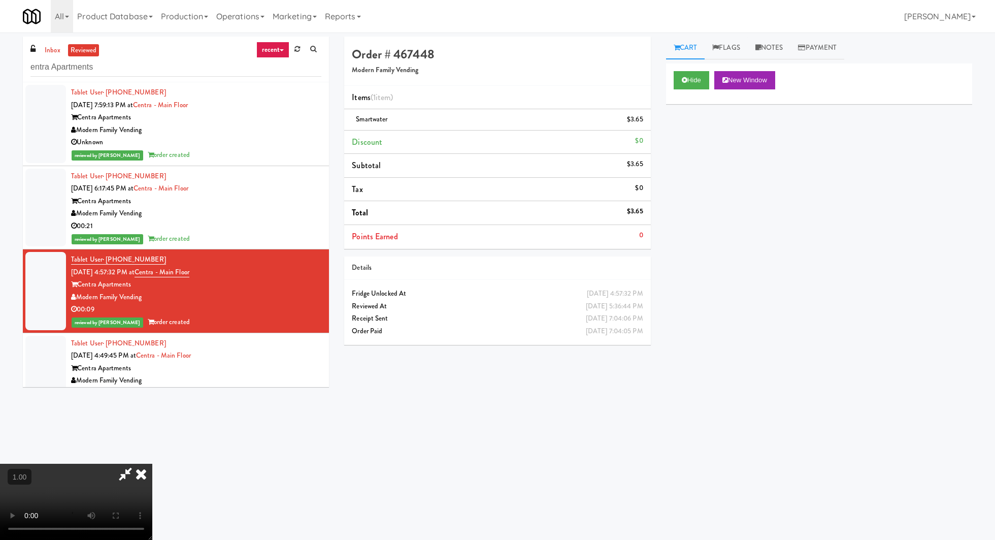
click at [152, 464] on video at bounding box center [76, 502] width 152 height 76
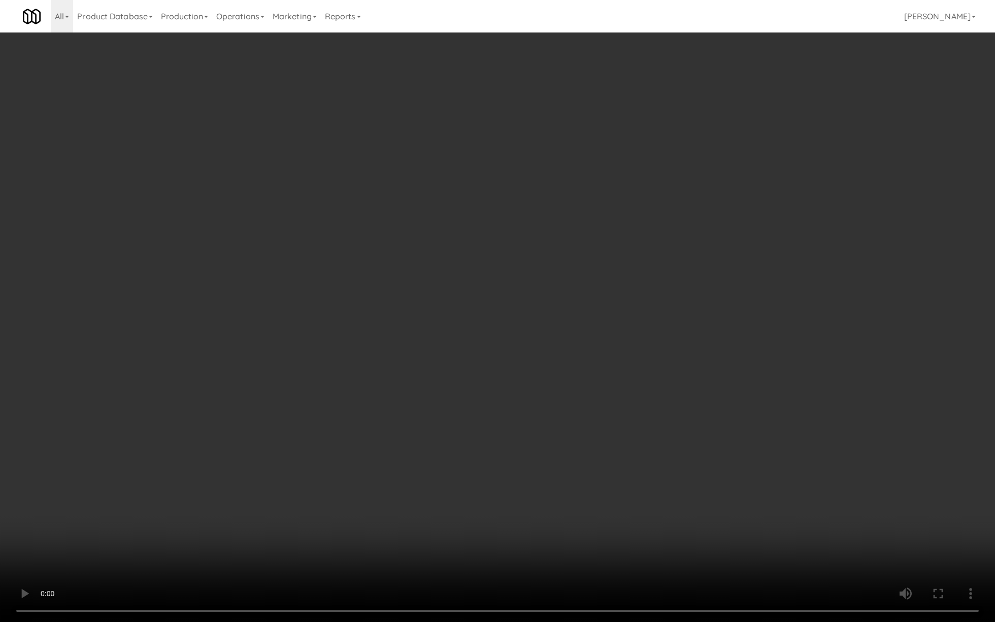
click at [147, 483] on video at bounding box center [497, 311] width 995 height 622
click at [146, 86] on video at bounding box center [497, 311] width 995 height 622
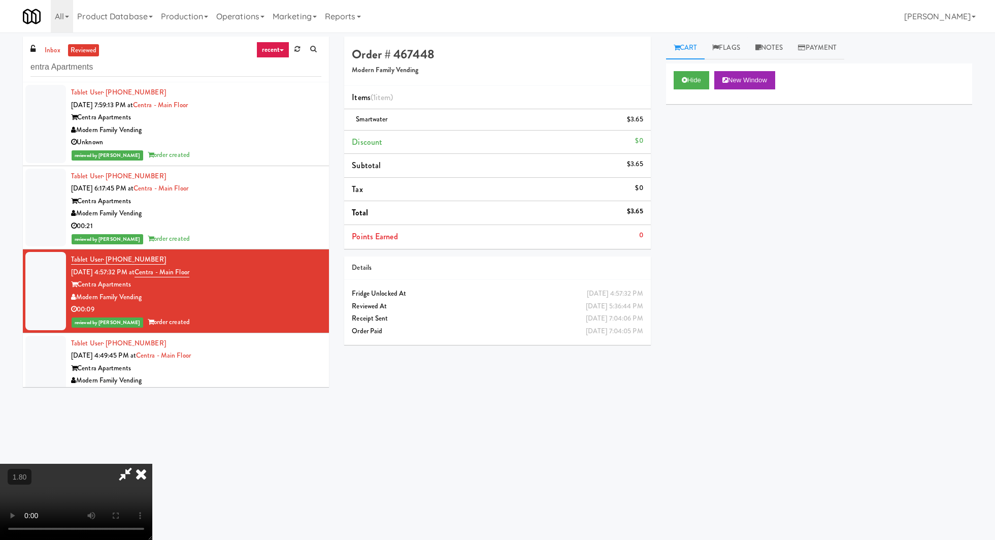
click at [246, 136] on div "Unknown" at bounding box center [196, 142] width 250 height 13
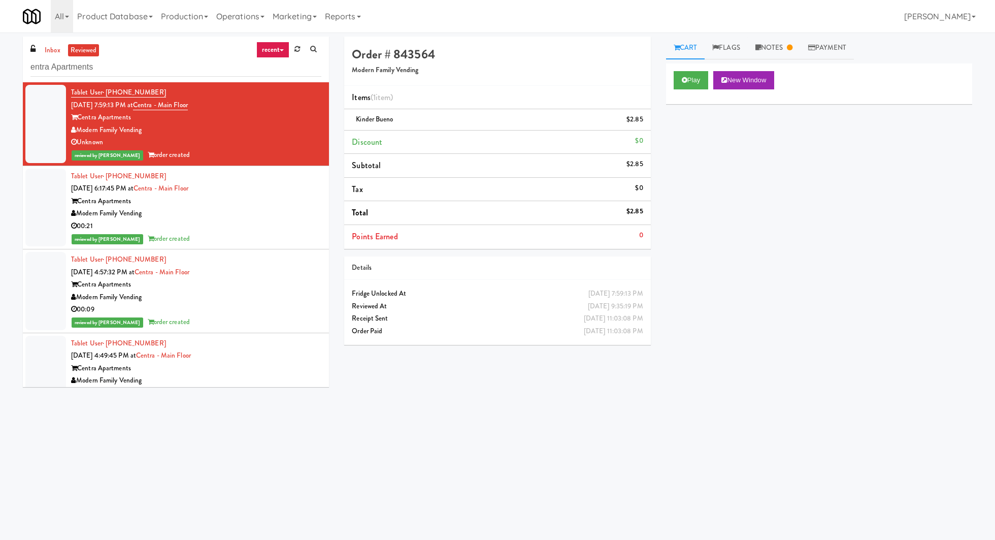
click at [50, 42] on div "inbox reviewed recent all unclear take inventory issue suspicious failed recent…" at bounding box center [176, 60] width 306 height 46
click at [50, 47] on link "inbox" at bounding box center [52, 50] width 21 height 13
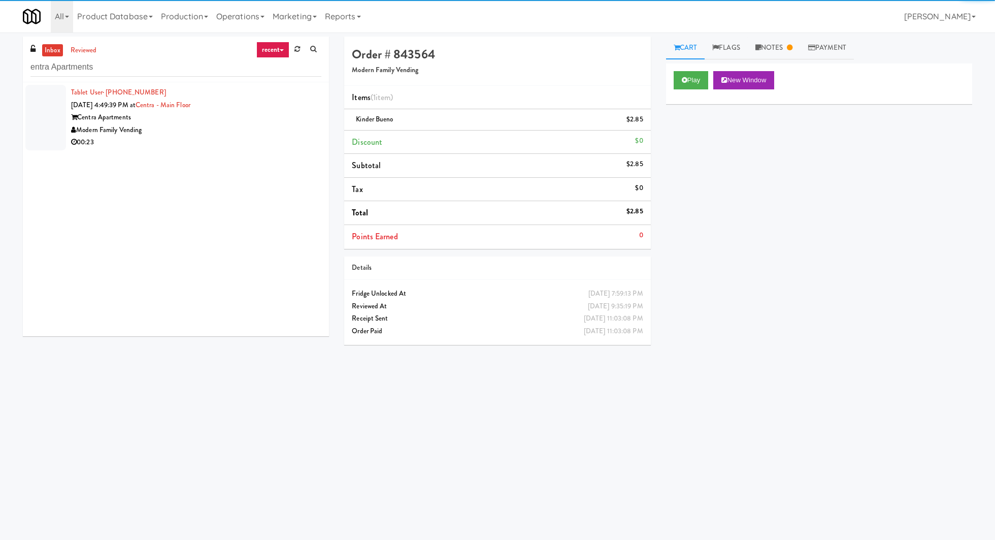
click at [254, 137] on div "00:23" at bounding box center [196, 142] width 250 height 13
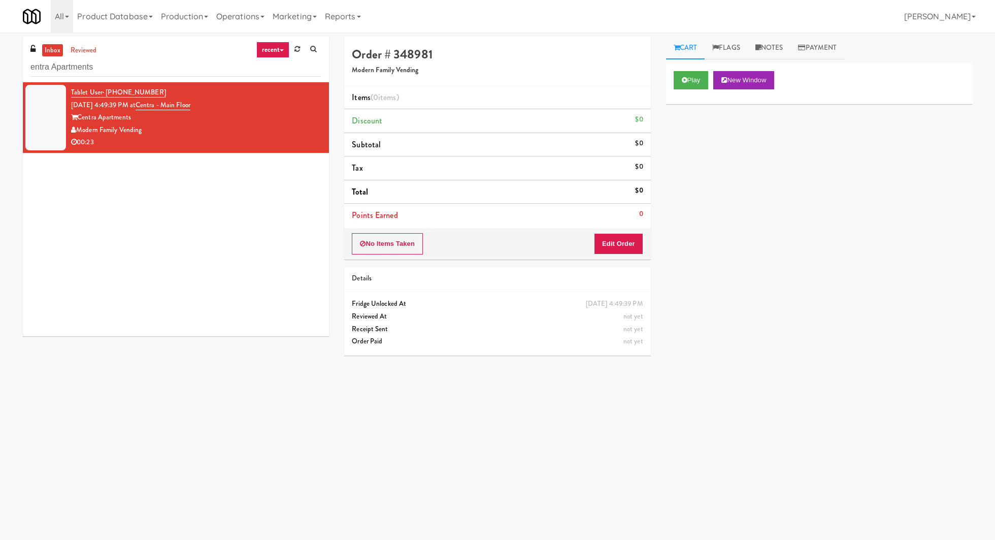
click at [112, 58] on div "inbox reviewed recent all unclear take inventory issue suspicious failed recent…" at bounding box center [176, 60] width 306 height 46
click at [115, 67] on input "entra Apartments" at bounding box center [175, 67] width 291 height 19
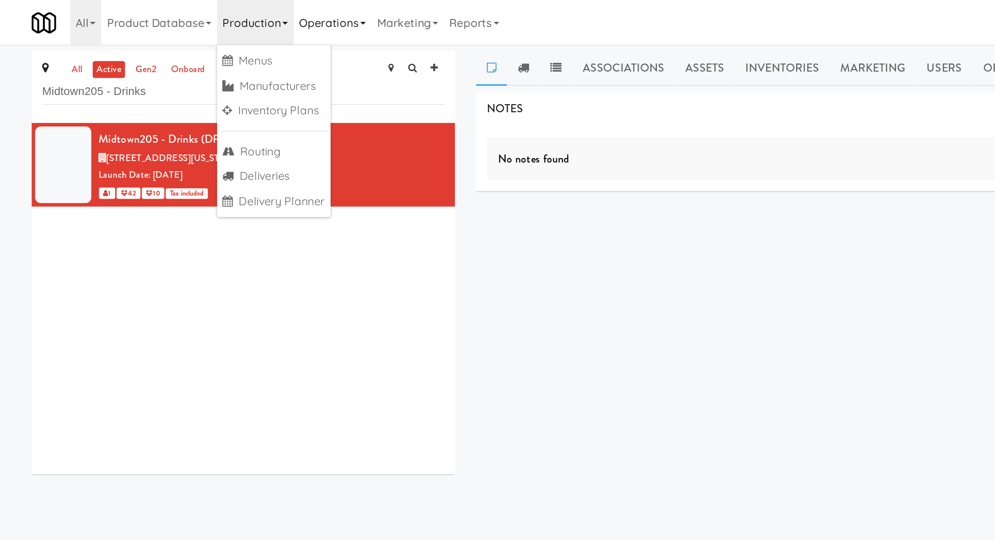
click at [235, 18] on link "Operations" at bounding box center [240, 16] width 56 height 33
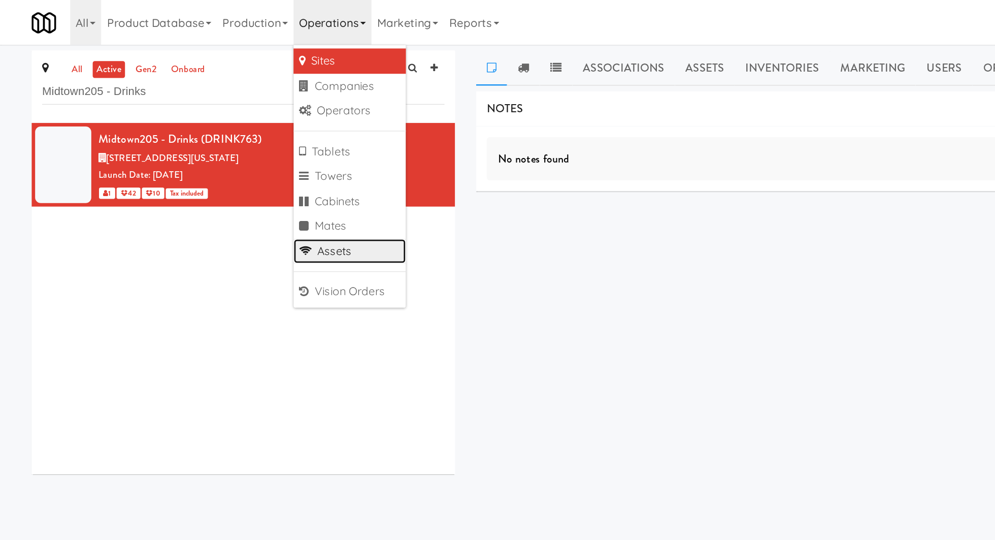
click at [246, 178] on link "Assets" at bounding box center [252, 182] width 81 height 18
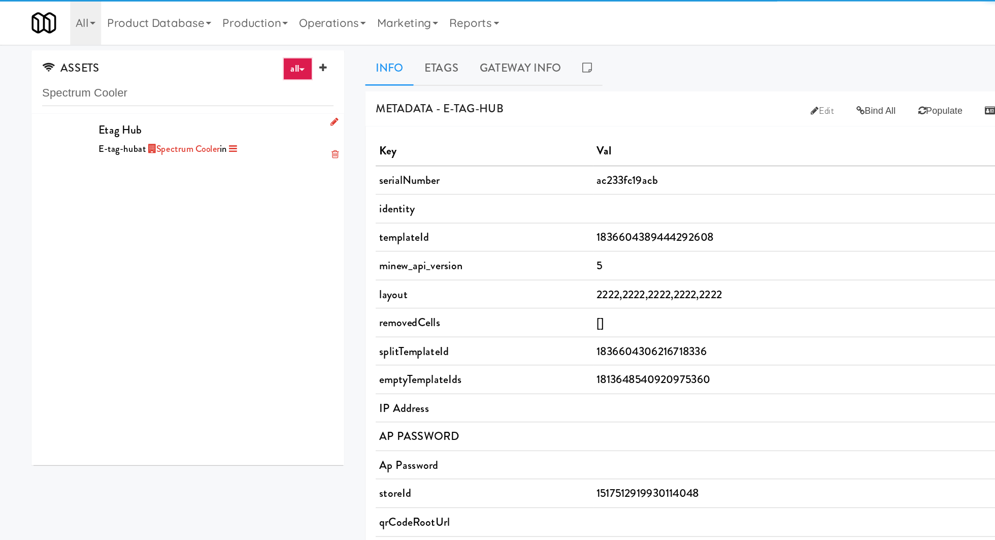
type input "Spectrum Cooler"
click at [220, 102] on div "E-tag-hub at Spectrum Cooler in" at bounding box center [156, 108] width 170 height 13
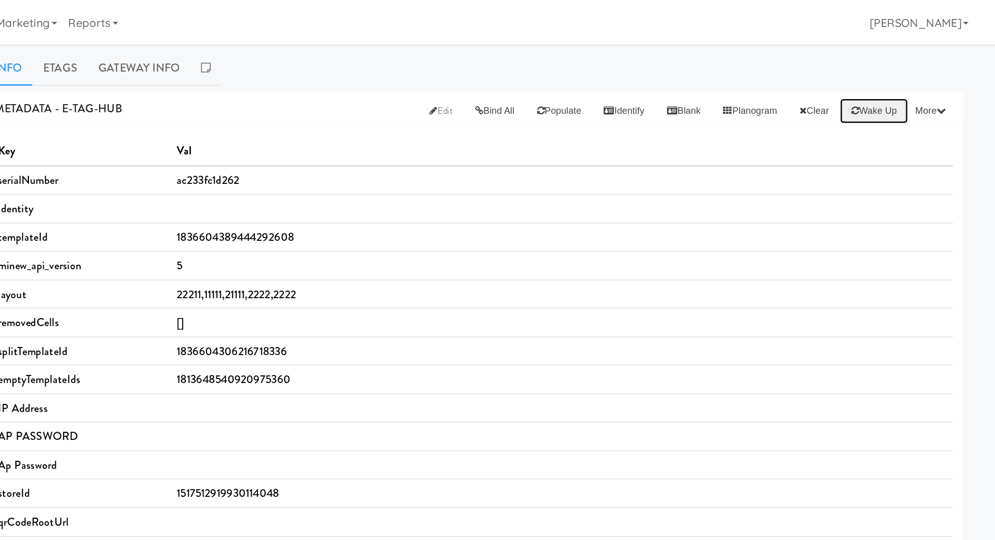
click at [912, 83] on button "Wake up" at bounding box center [907, 80] width 49 height 18
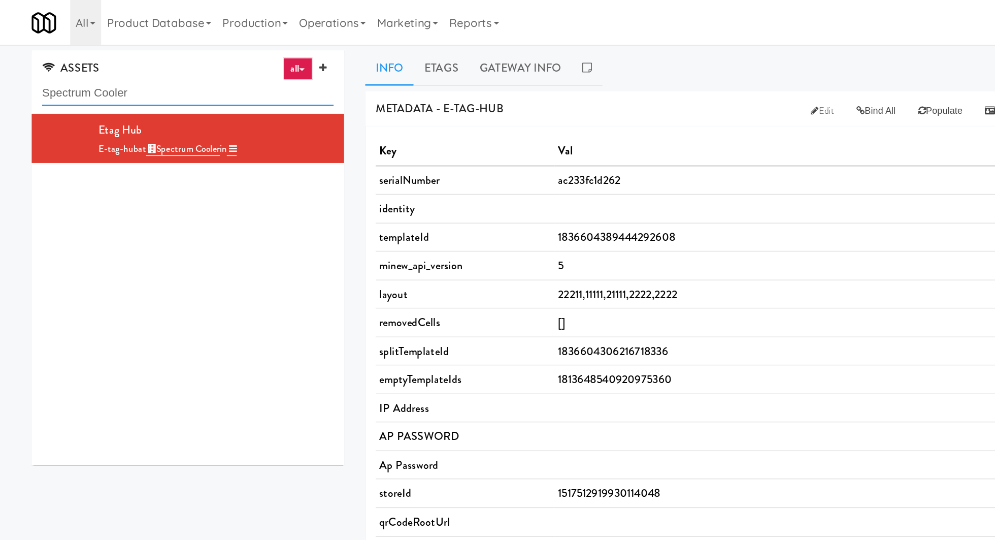
click at [124, 67] on input "Spectrum Cooler" at bounding box center [135, 67] width 211 height 19
click at [239, 22] on link "Operations" at bounding box center [240, 16] width 56 height 33
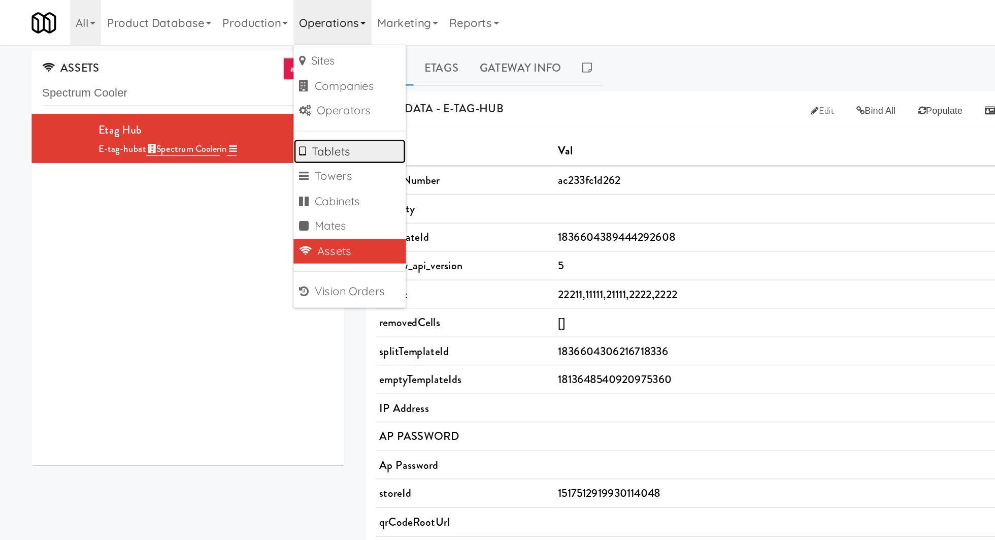
click at [247, 115] on link "Tablets" at bounding box center [252, 110] width 81 height 18
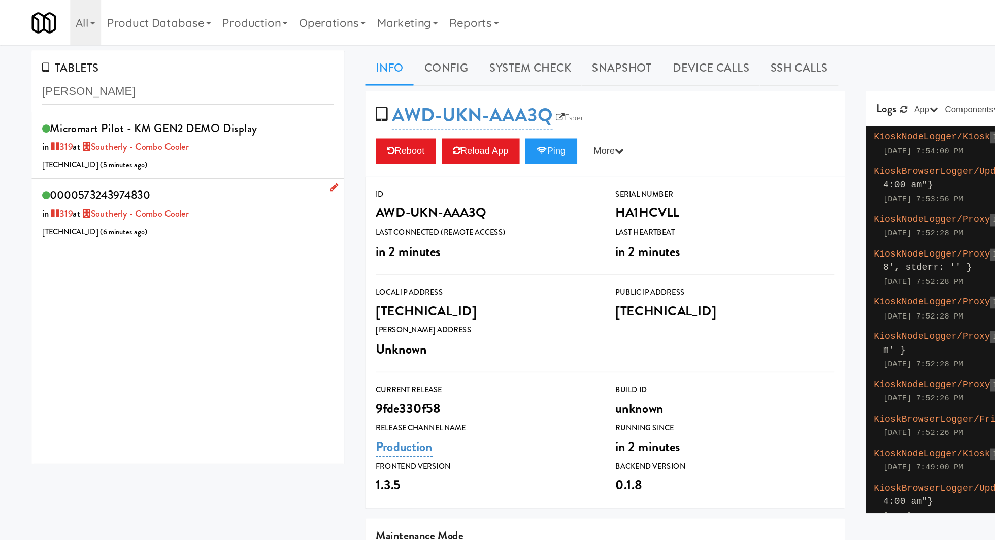
type input "[PERSON_NAME]"
click at [176, 146] on div "0000573243974830 in 319 at Southerly - Combo Cooler 206.0.69.122 ( 6 minutes ag…" at bounding box center [135, 154] width 211 height 40
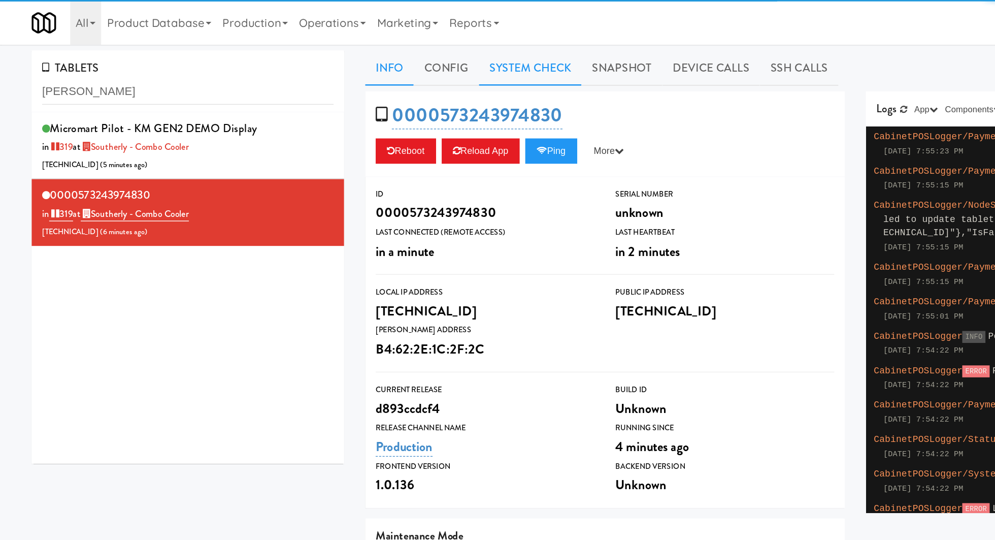
click at [384, 54] on link "System Check" at bounding box center [383, 49] width 74 height 25
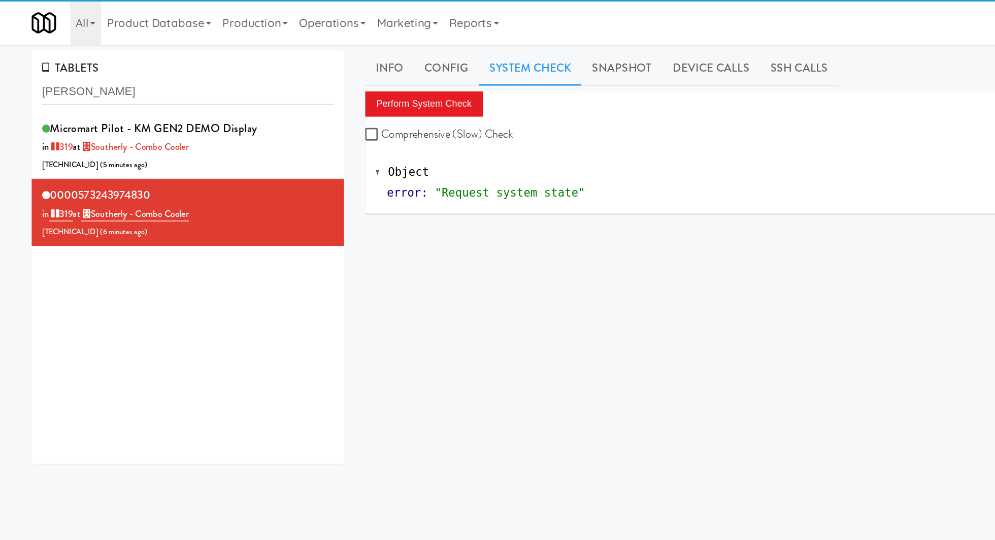
click at [325, 62] on div "Info Config System Check Snapshot Device Calls SSH Calls Perform System Check C…" at bounding box center [618, 242] width 709 height 410
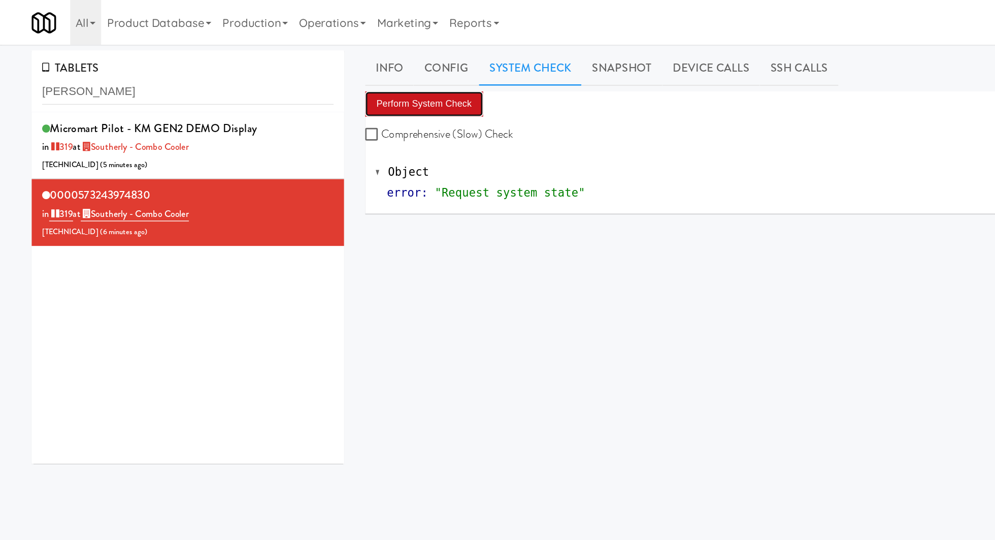
click at [325, 73] on button "Perform System Check" at bounding box center [306, 75] width 85 height 18
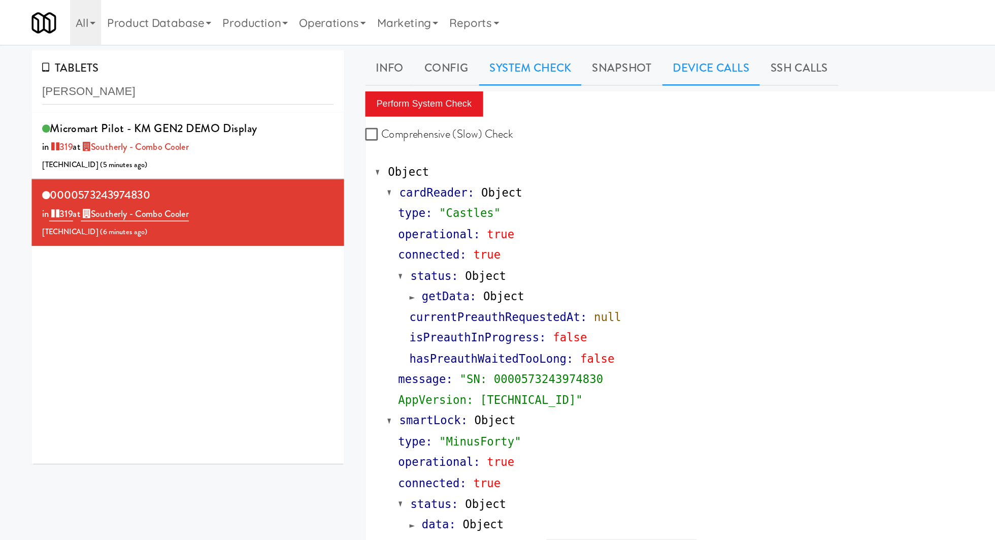
click at [508, 50] on link "Device Calls" at bounding box center [514, 49] width 71 height 25
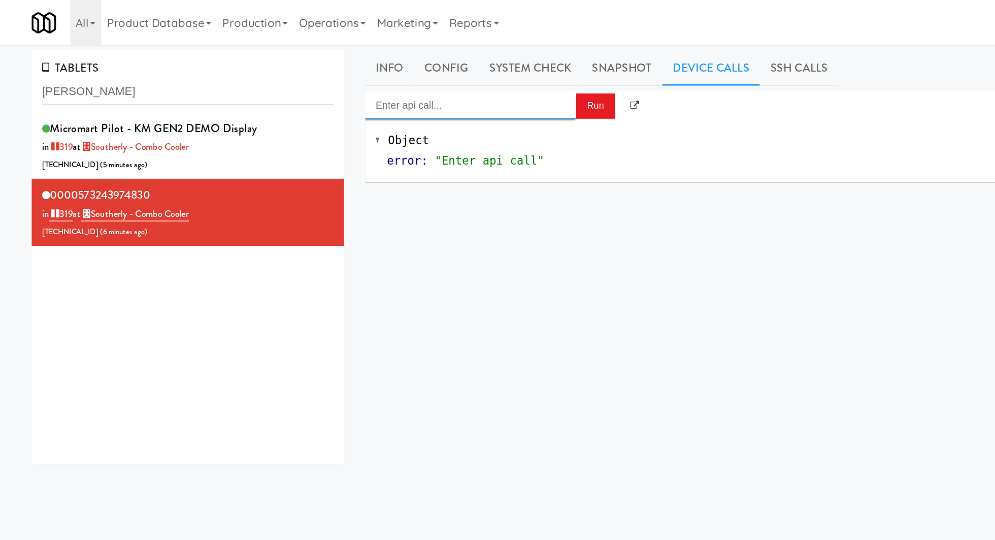
click at [365, 79] on input "Enter api call..." at bounding box center [340, 76] width 152 height 20
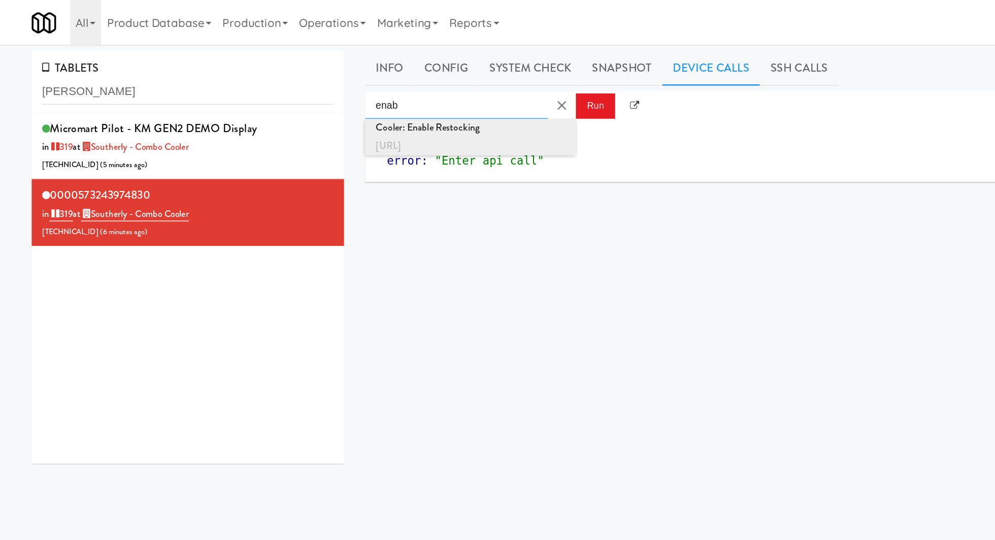
click at [364, 104] on div "http://localhost:3000/cooler/restocking-mode/enable" at bounding box center [340, 105] width 137 height 13
type input "Cooler: Enable Restocking"
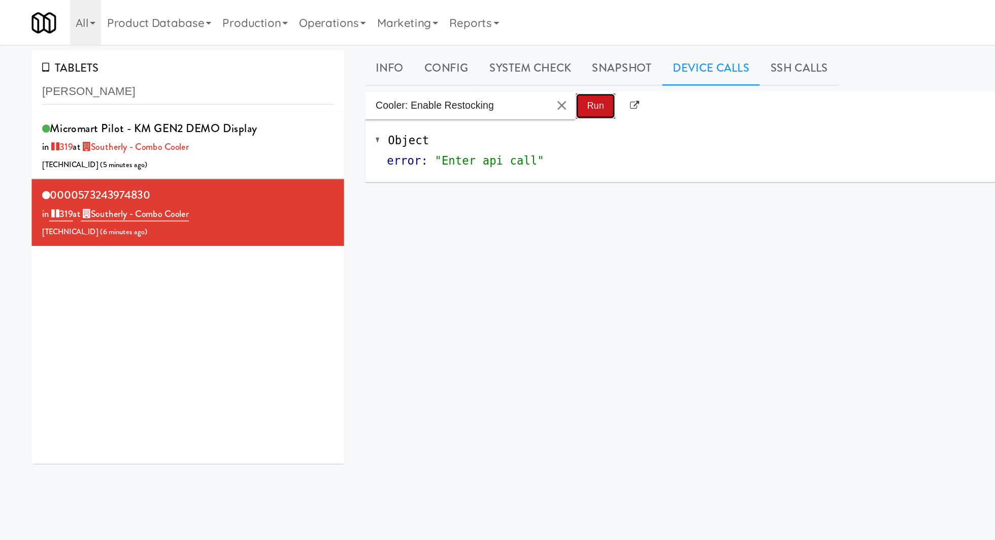
click at [425, 72] on button "Run" at bounding box center [430, 77] width 28 height 18
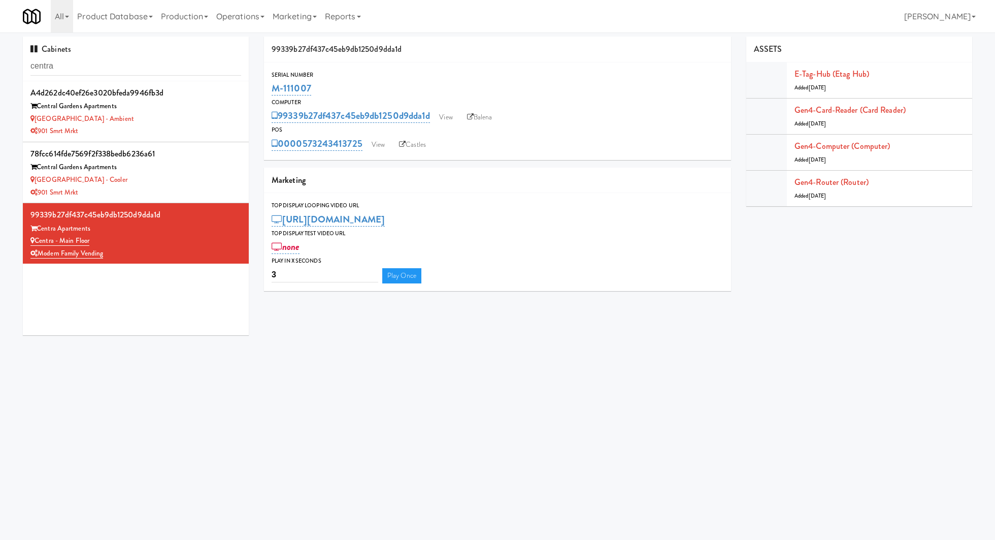
click at [81, 70] on input "centra" at bounding box center [135, 66] width 211 height 19
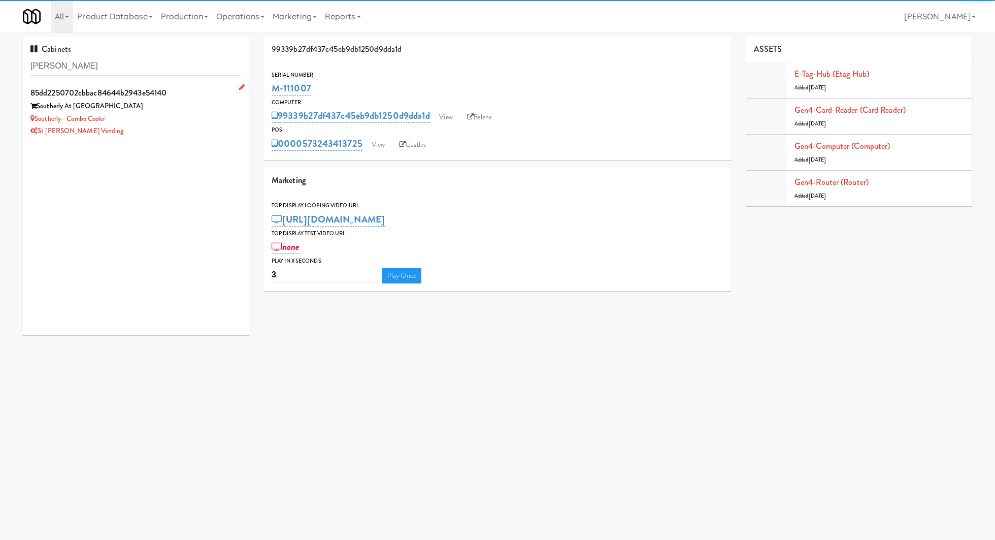
type input "[PERSON_NAME]"
click at [177, 106] on div "Southerly At [GEOGRAPHIC_DATA]" at bounding box center [135, 106] width 211 height 13
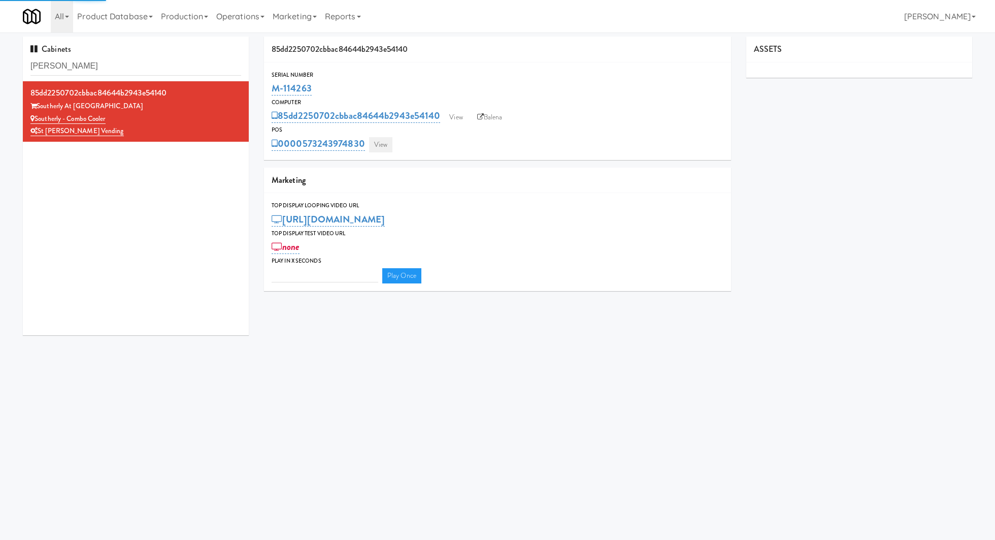
type input "3"
click at [382, 146] on link "View" at bounding box center [380, 144] width 23 height 15
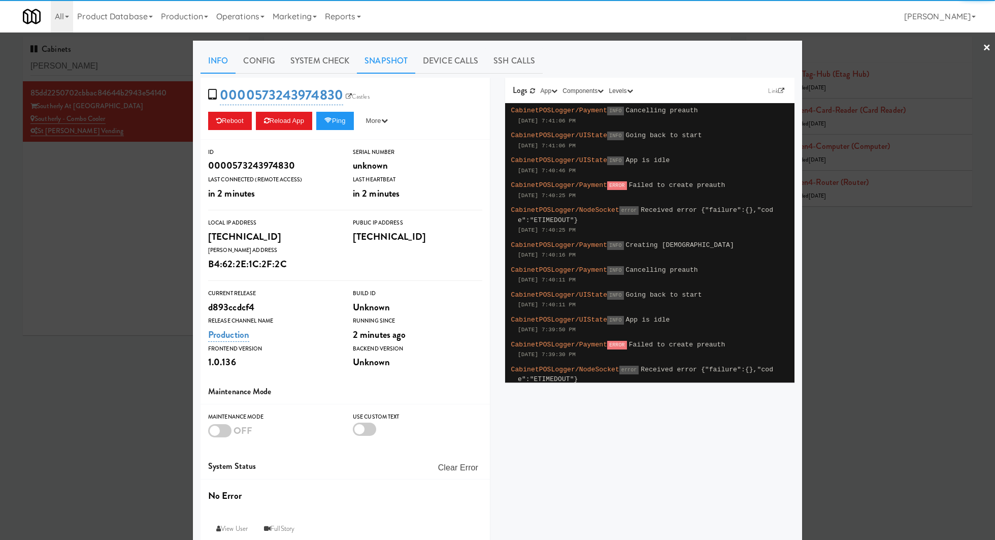
click at [396, 61] on link "Snapshot" at bounding box center [386, 60] width 58 height 25
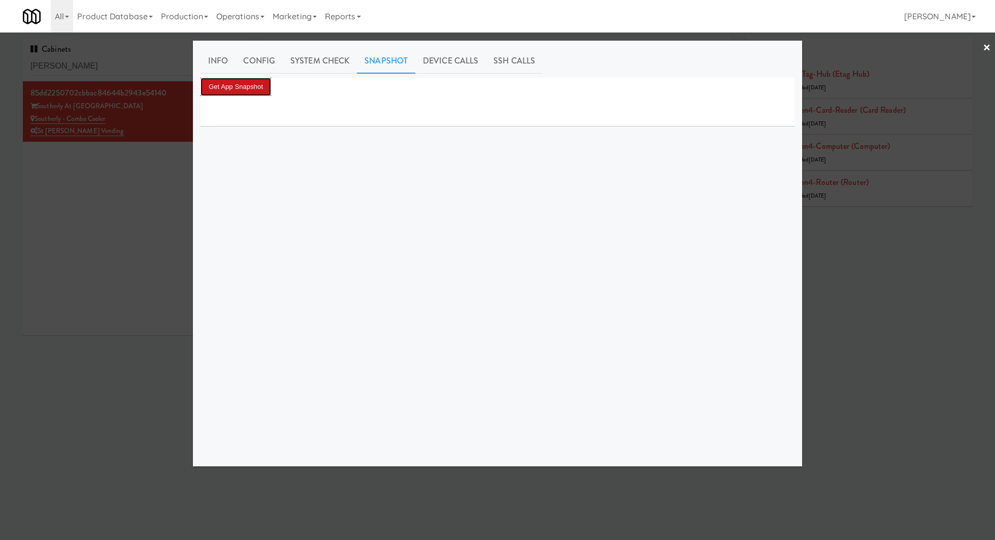
click at [257, 87] on button "Get App Snapshot" at bounding box center [236, 87] width 71 height 18
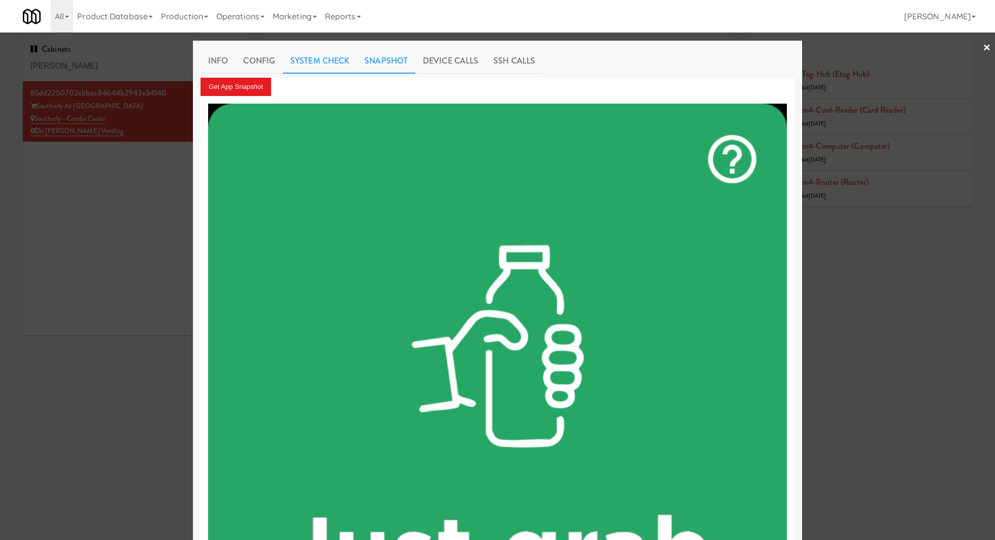
click at [317, 67] on link "System Check" at bounding box center [320, 60] width 74 height 25
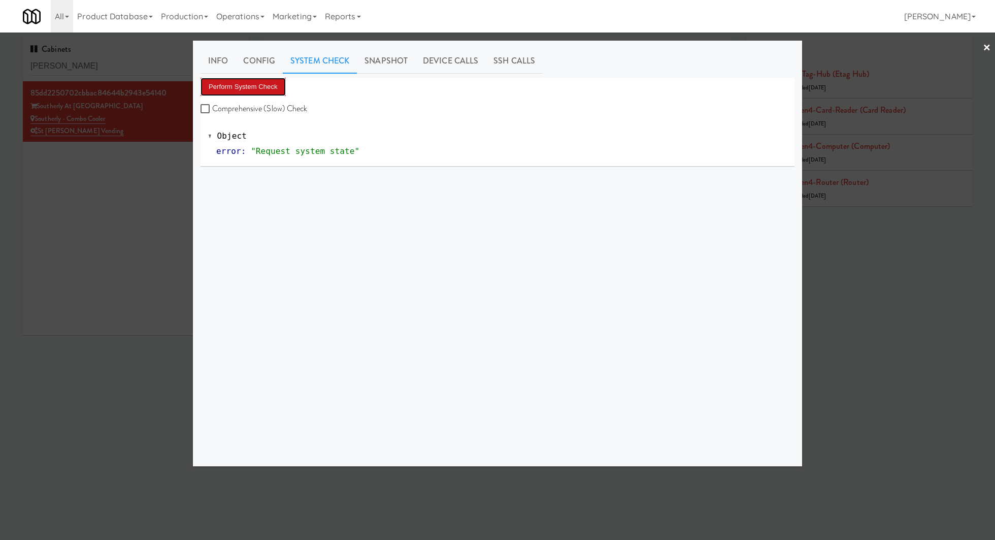
click at [274, 82] on button "Perform System Check" at bounding box center [243, 87] width 85 height 18
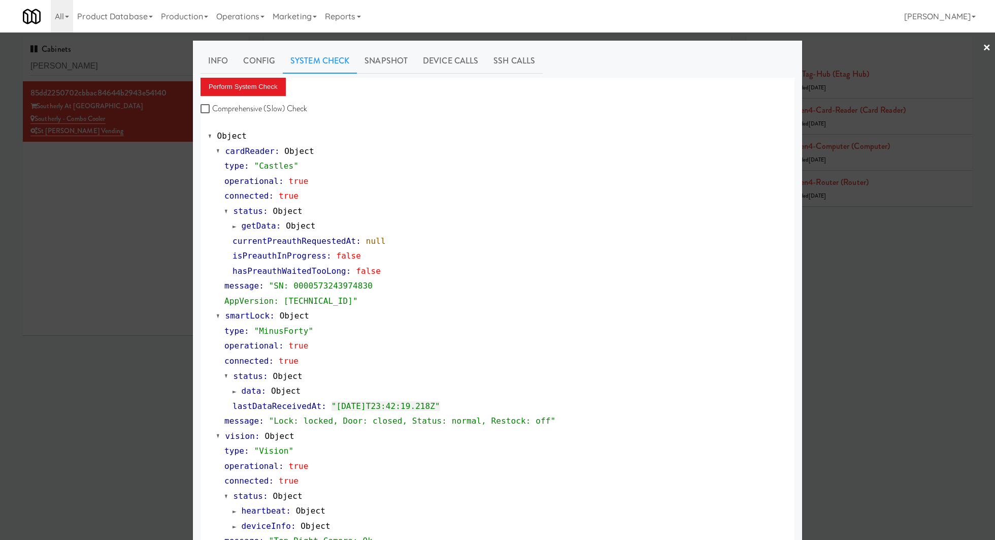
click at [135, 229] on div at bounding box center [497, 270] width 995 height 540
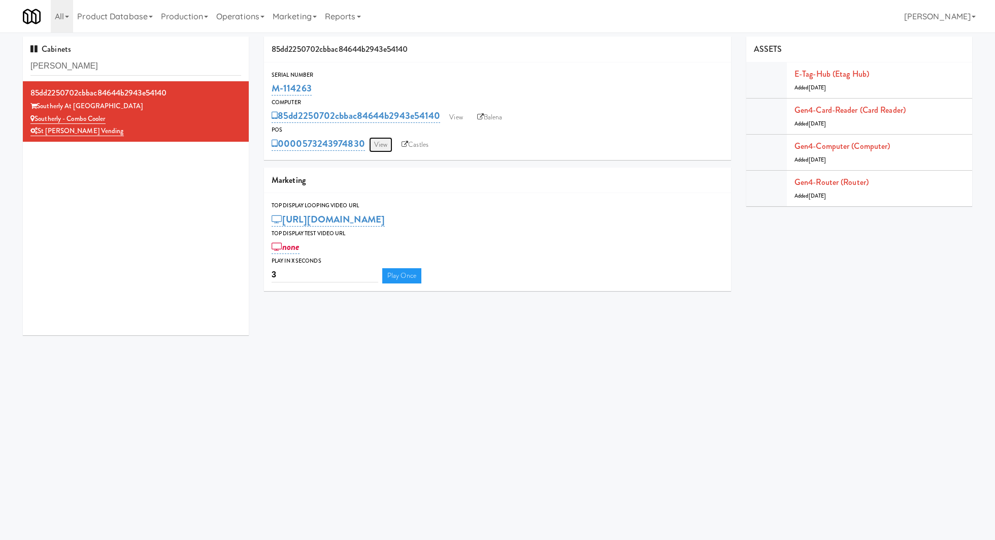
click at [379, 147] on link "View" at bounding box center [380, 144] width 23 height 15
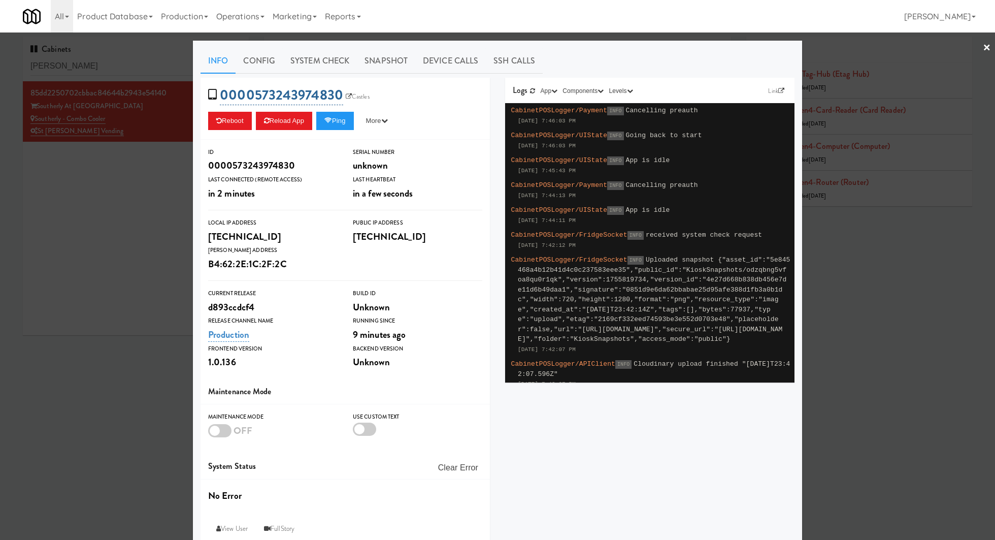
drag, startPoint x: 346, startPoint y: 93, endPoint x: 267, endPoint y: 92, distance: 79.2
click at [267, 92] on span "0000573243974830 Castles" at bounding box center [292, 94] width 168 height 19
drag, startPoint x: 348, startPoint y: 82, endPoint x: 254, endPoint y: 89, distance: 94.2
click at [254, 89] on div "0000573243974830 Castles Reboot Reload App Ping More Ping Server Restart Server…" at bounding box center [346, 109] width 290 height 62
drag, startPoint x: 254, startPoint y: 89, endPoint x: 223, endPoint y: 86, distance: 31.1
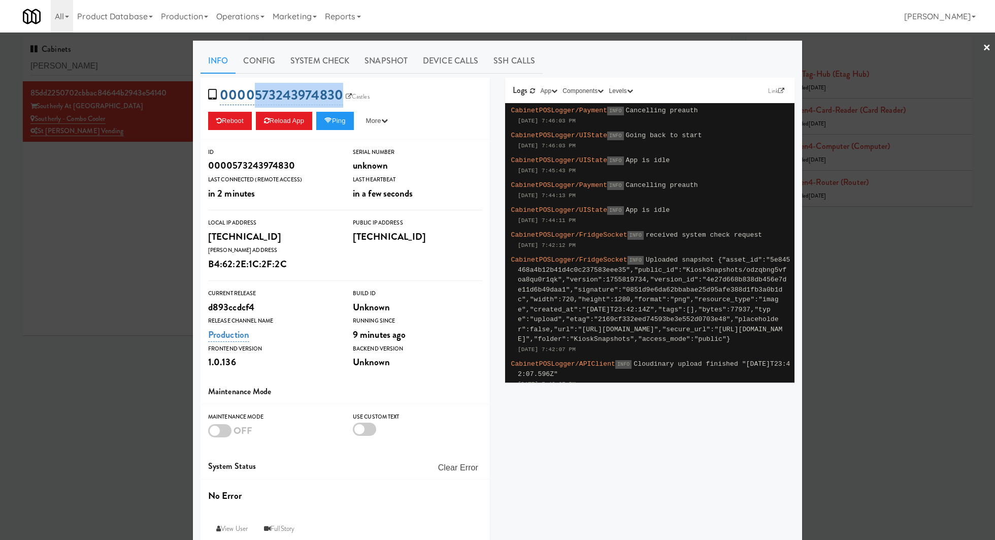
drag, startPoint x: 387, startPoint y: 92, endPoint x: 256, endPoint y: 94, distance: 130.0
click at [256, 94] on div "0000573243974830 Castles Reboot Reload App Ping More Ping Server Restart Server…" at bounding box center [346, 109] width 290 height 62
click at [349, 95] on icon at bounding box center [349, 96] width 6 height 6
click at [87, 214] on div at bounding box center [497, 270] width 995 height 540
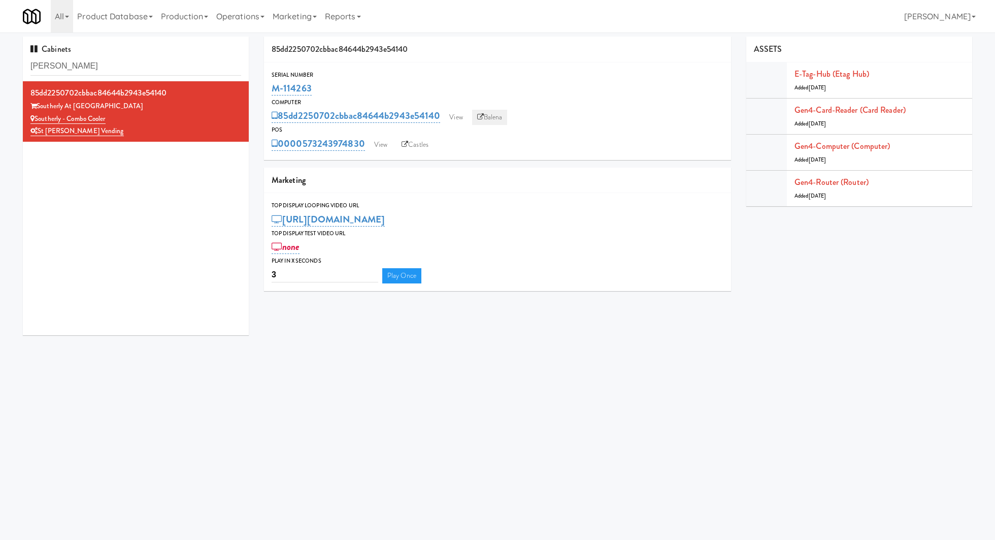
click at [492, 110] on link "Balena" at bounding box center [490, 117] width 36 height 15
click at [426, 139] on link "Castles" at bounding box center [415, 144] width 37 height 15
click at [481, 121] on link "Balena" at bounding box center [490, 117] width 36 height 15
click at [138, 72] on input "souther" at bounding box center [135, 66] width 211 height 19
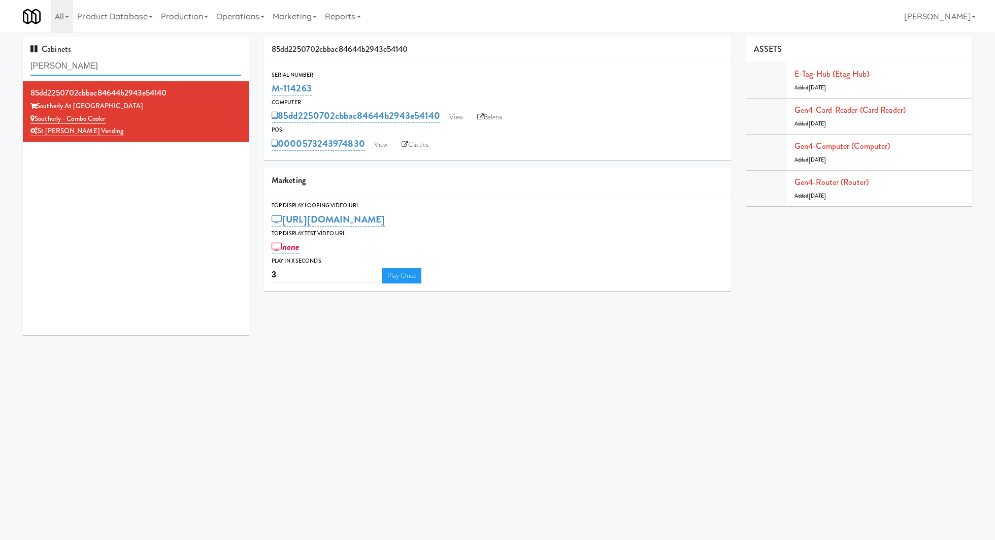
click at [138, 72] on input "souther" at bounding box center [135, 66] width 211 height 19
paste input "Spectrum Cool"
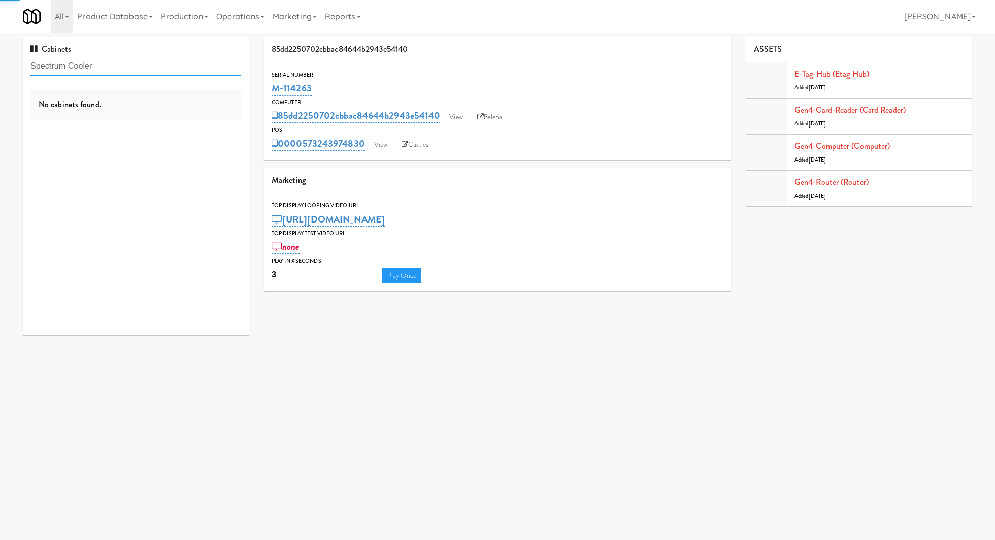
type input "Spectrum Cooler"
click at [171, 122] on div "Spectrum Cooler" at bounding box center [135, 119] width 211 height 13
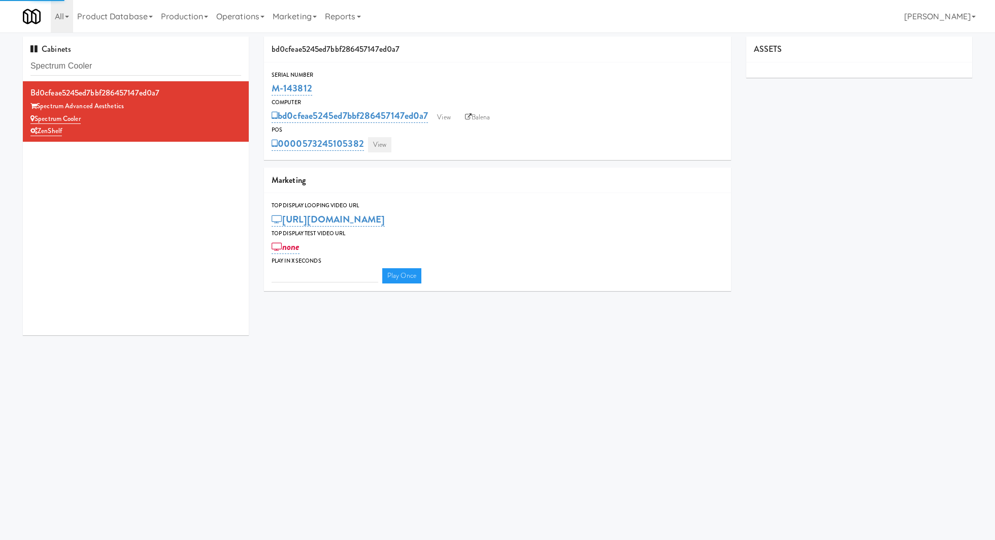
type input "3"
click at [372, 144] on link "View" at bounding box center [379, 144] width 23 height 15
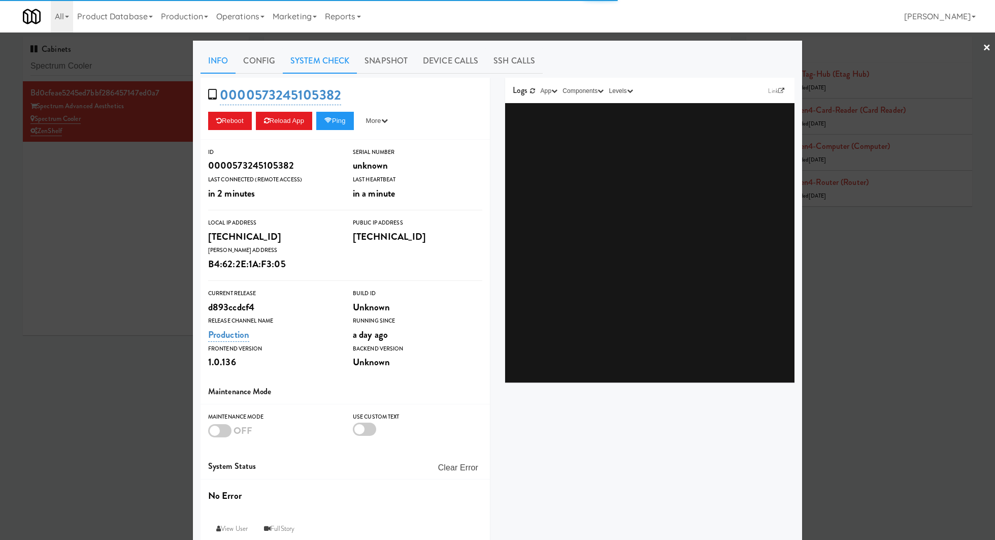
click at [324, 65] on link "System Check" at bounding box center [320, 60] width 74 height 25
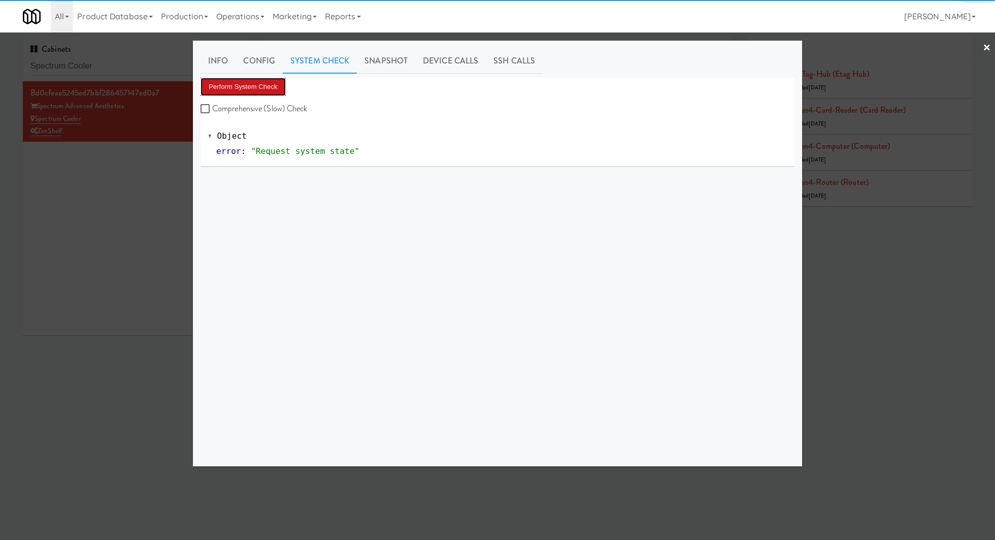
click at [265, 85] on button "Perform System Check" at bounding box center [243, 87] width 85 height 18
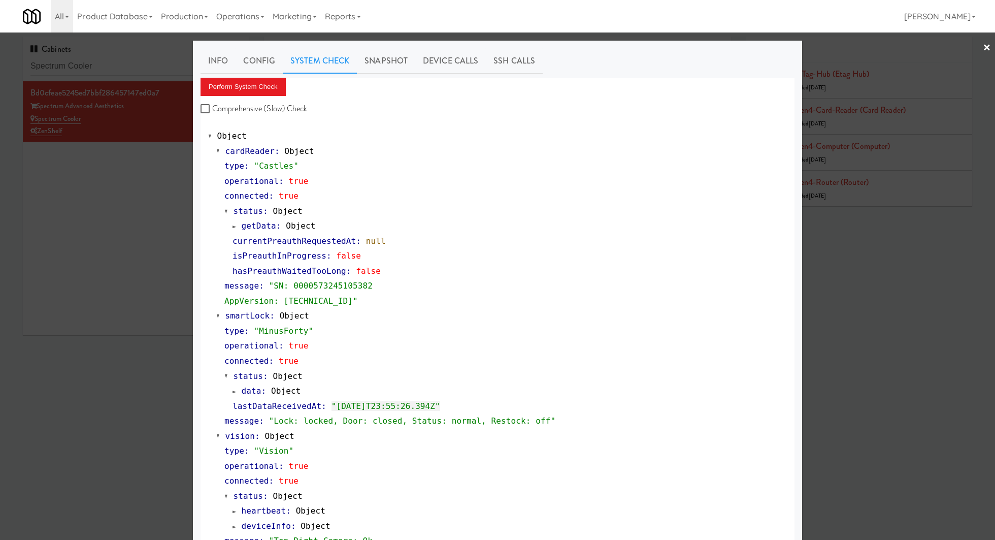
click at [164, 68] on div at bounding box center [497, 270] width 995 height 540
click at [164, 68] on input "Spectrum Cooler" at bounding box center [135, 66] width 211 height 19
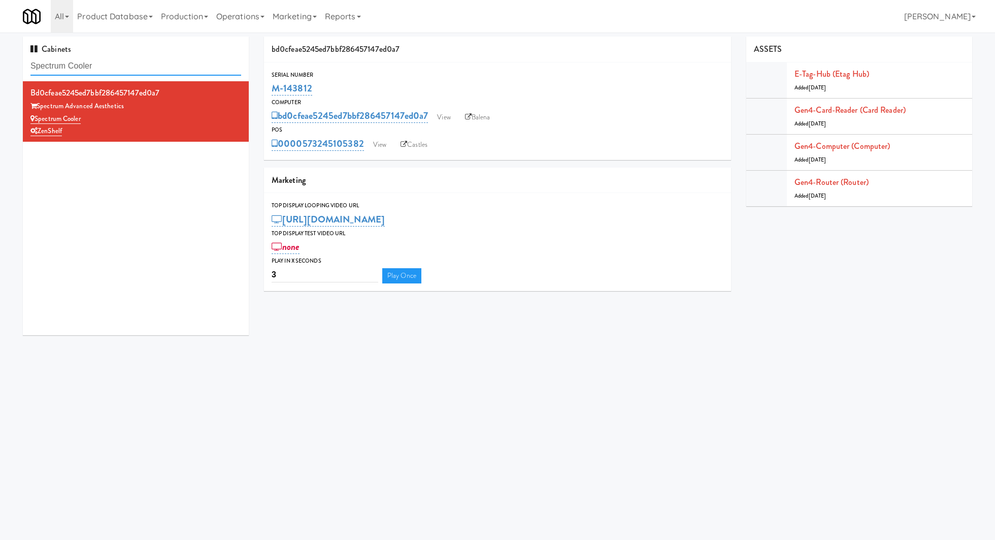
click at [164, 68] on input "Spectrum Cooler" at bounding box center [135, 66] width 211 height 19
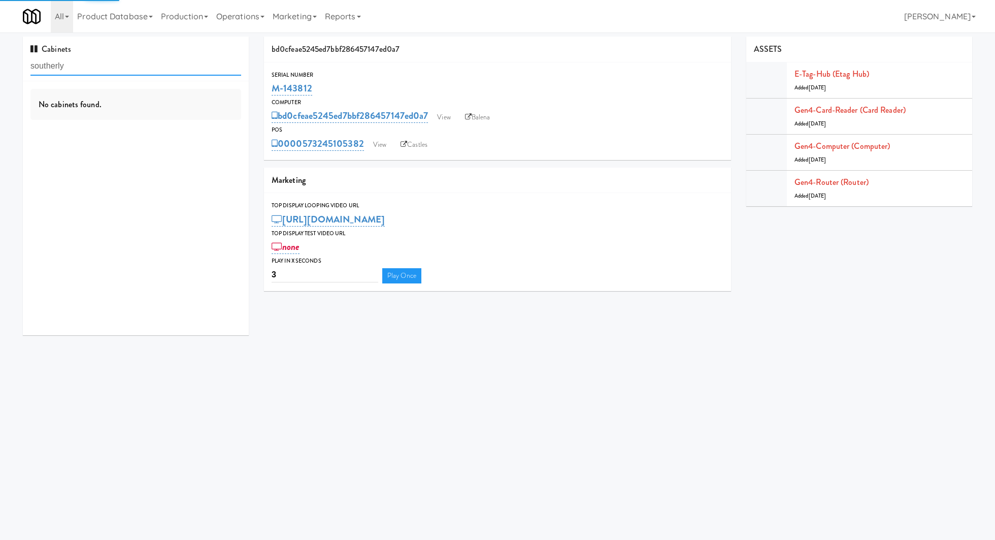
type input "southerly"
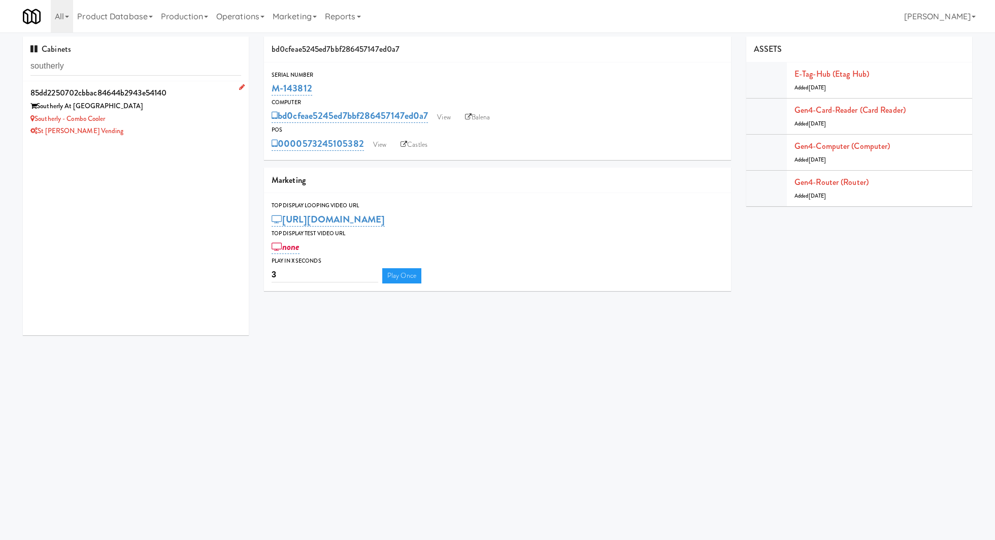
click at [197, 135] on div "St [PERSON_NAME] Vending" at bounding box center [135, 131] width 211 height 13
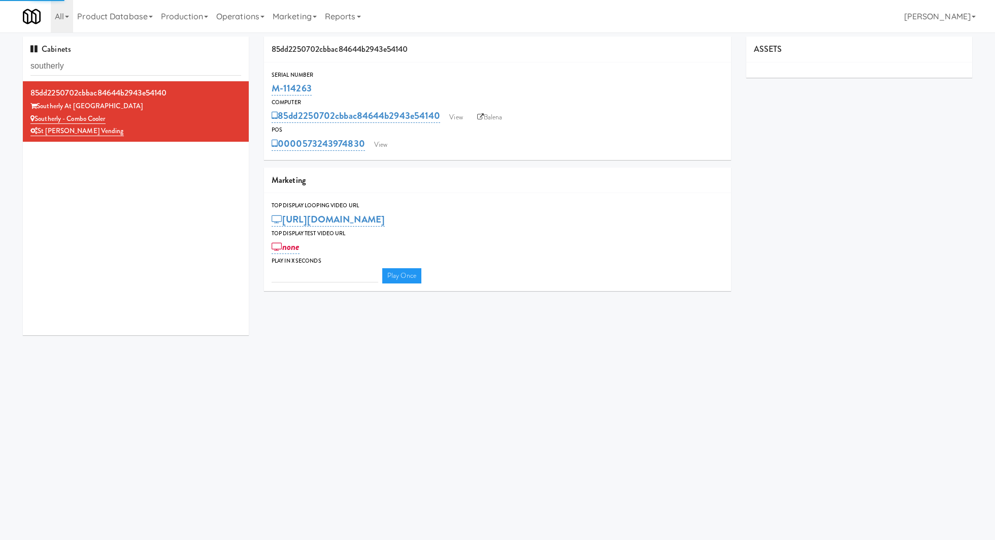
type input "3"
click at [388, 139] on link "View" at bounding box center [380, 144] width 23 height 15
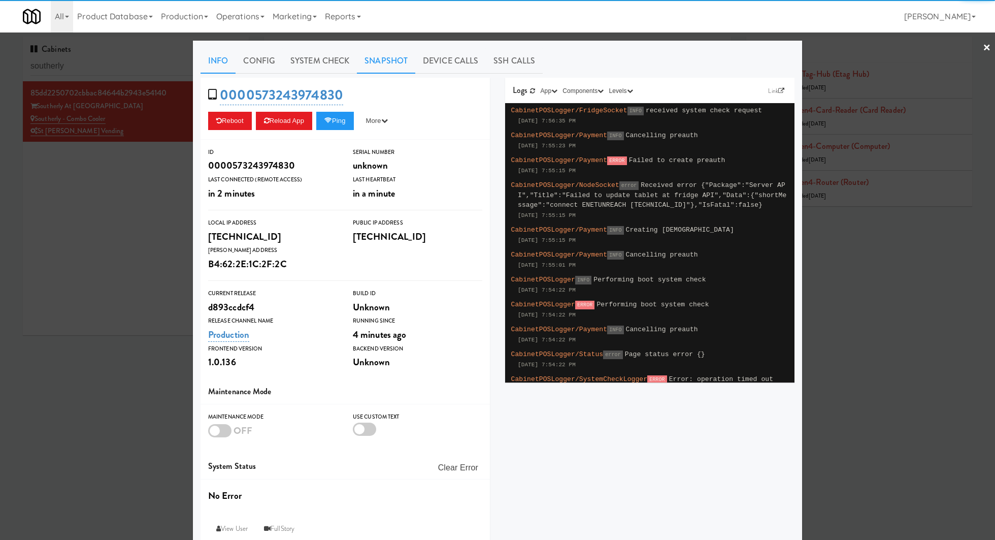
click at [400, 55] on link "Snapshot" at bounding box center [386, 60] width 58 height 25
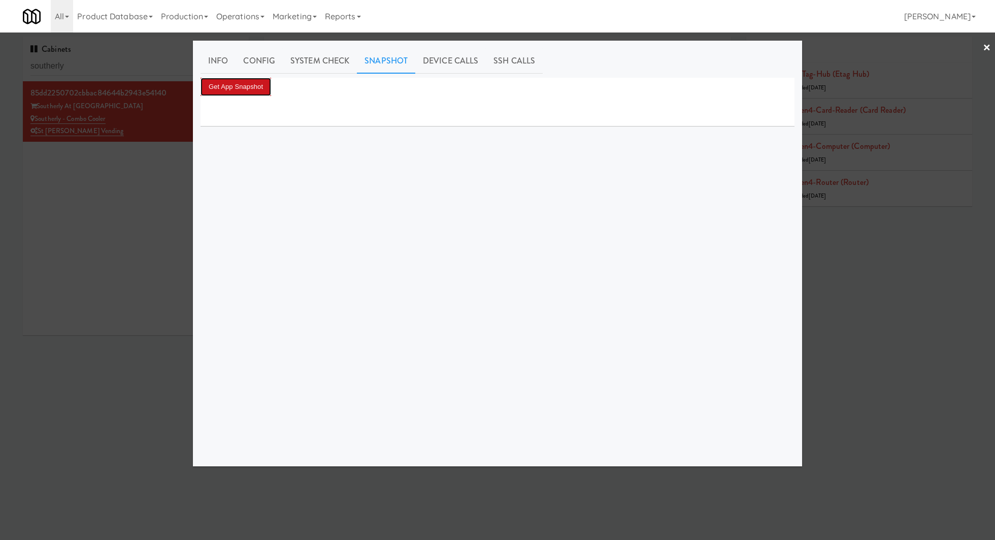
click at [264, 88] on button "Get App Snapshot" at bounding box center [236, 87] width 71 height 18
